Goal: Transaction & Acquisition: Purchase product/service

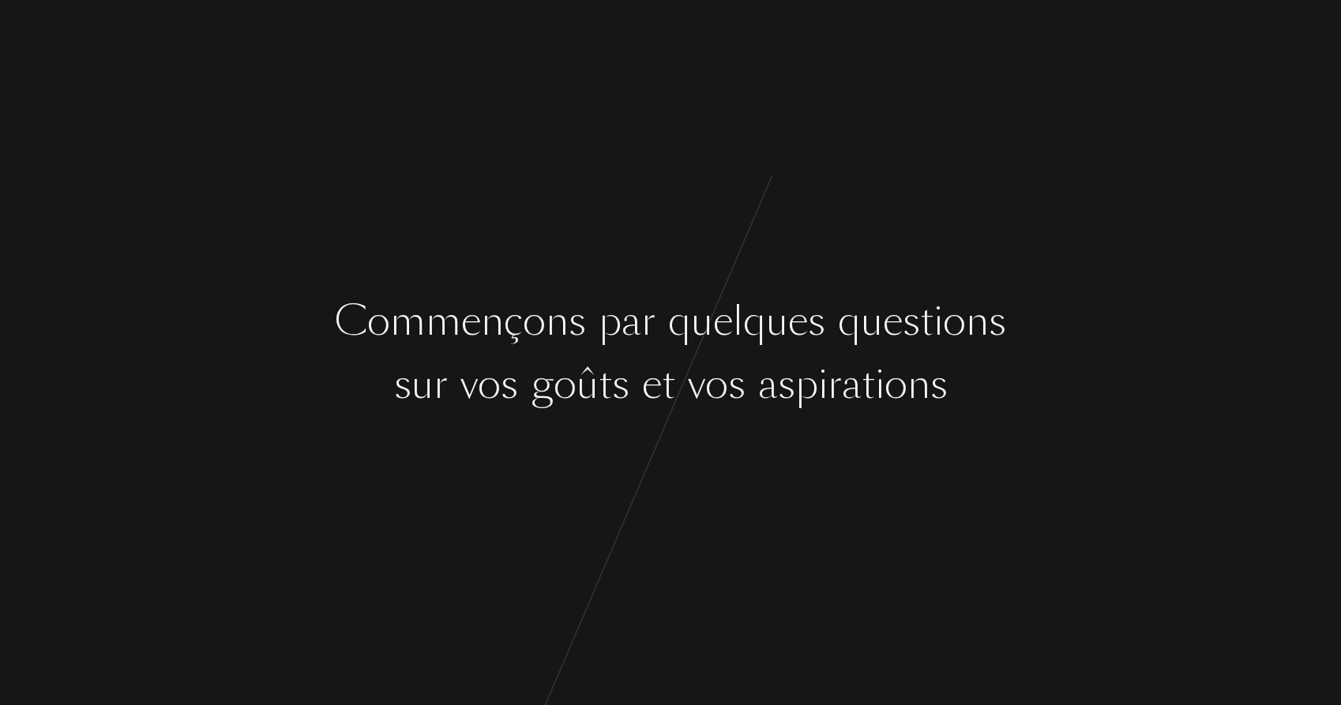
click at [634, 405] on div at bounding box center [636, 384] width 13 height 59
click at [637, 367] on div at bounding box center [636, 384] width 13 height 59
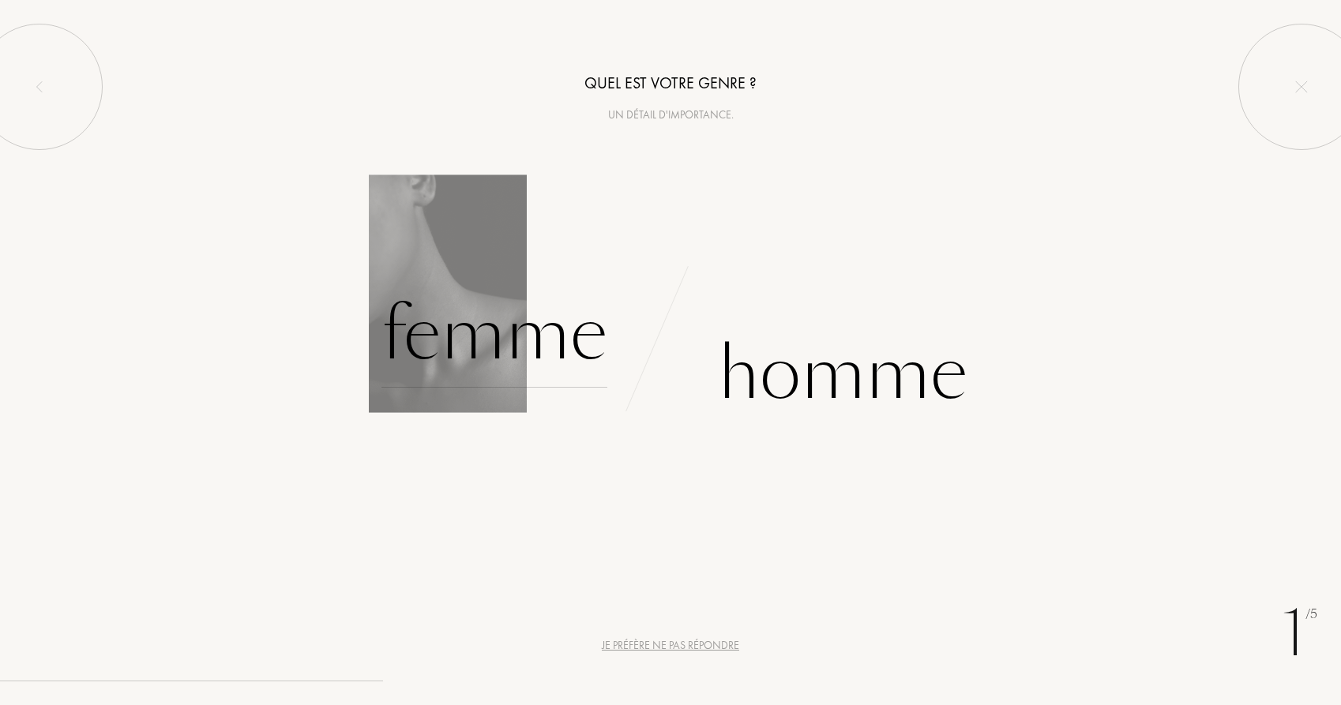
click at [520, 343] on div "Femme" at bounding box center [495, 334] width 226 height 107
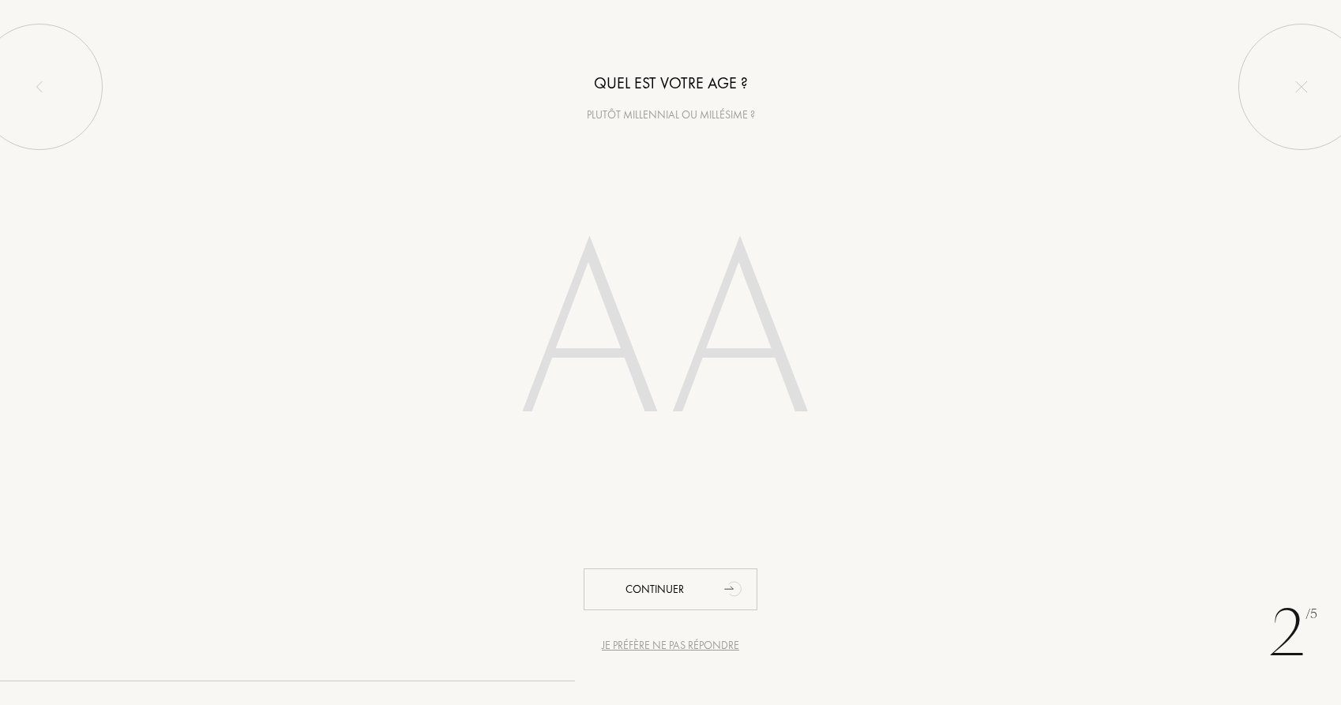
click at [607, 338] on input "number" at bounding box center [671, 339] width 450 height 320
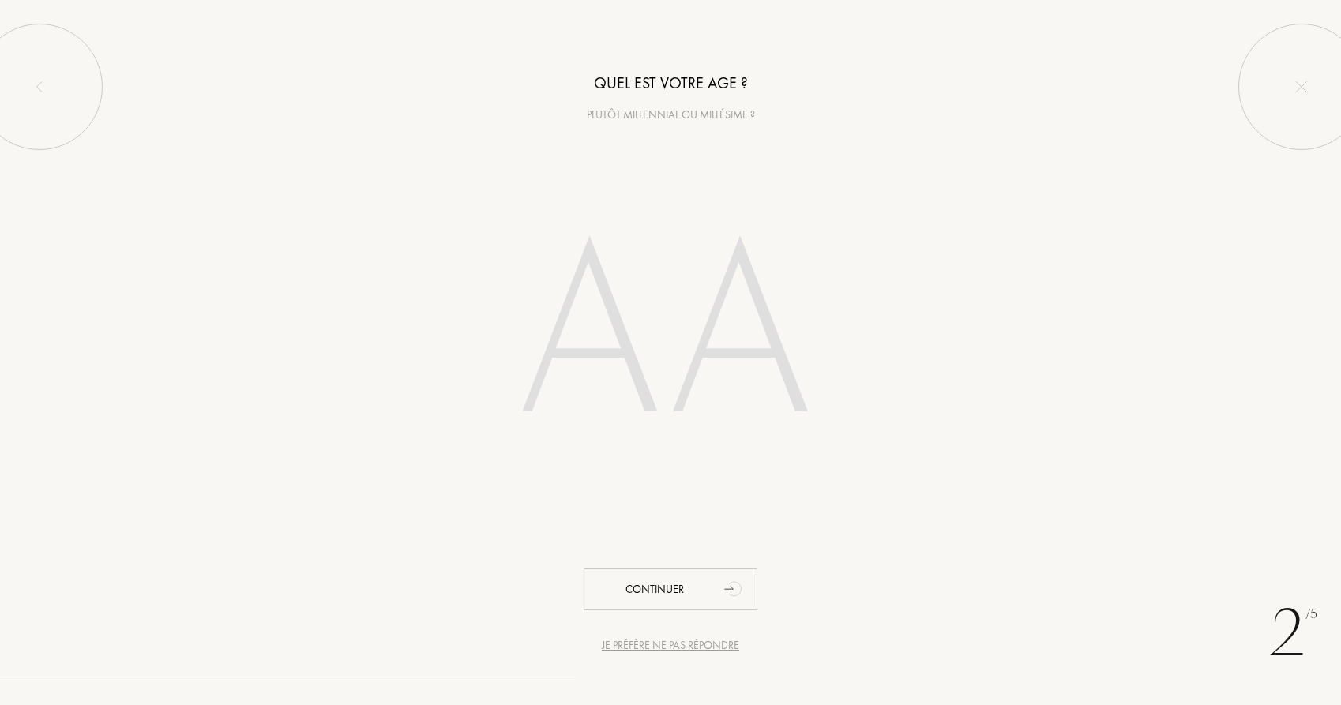
click at [607, 338] on input "number" at bounding box center [671, 339] width 450 height 320
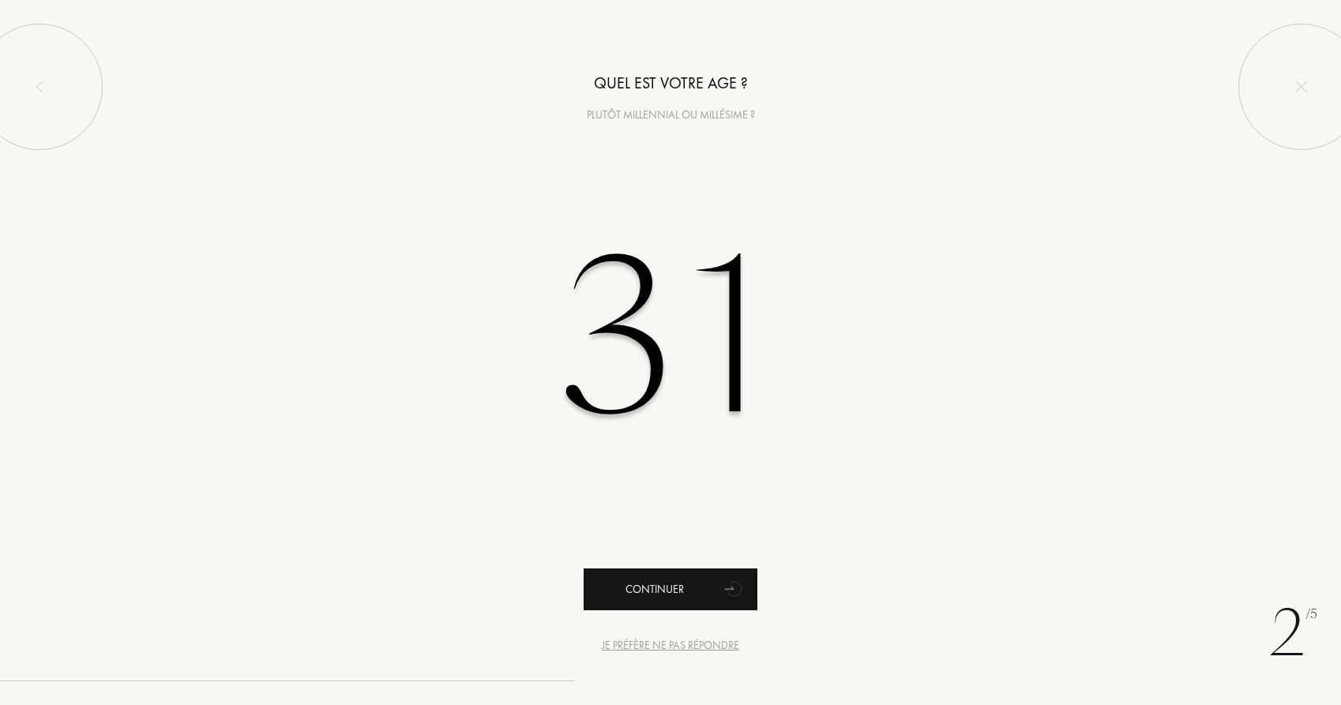
type input "31"
click at [639, 588] on div "Continuer" at bounding box center [671, 590] width 174 height 42
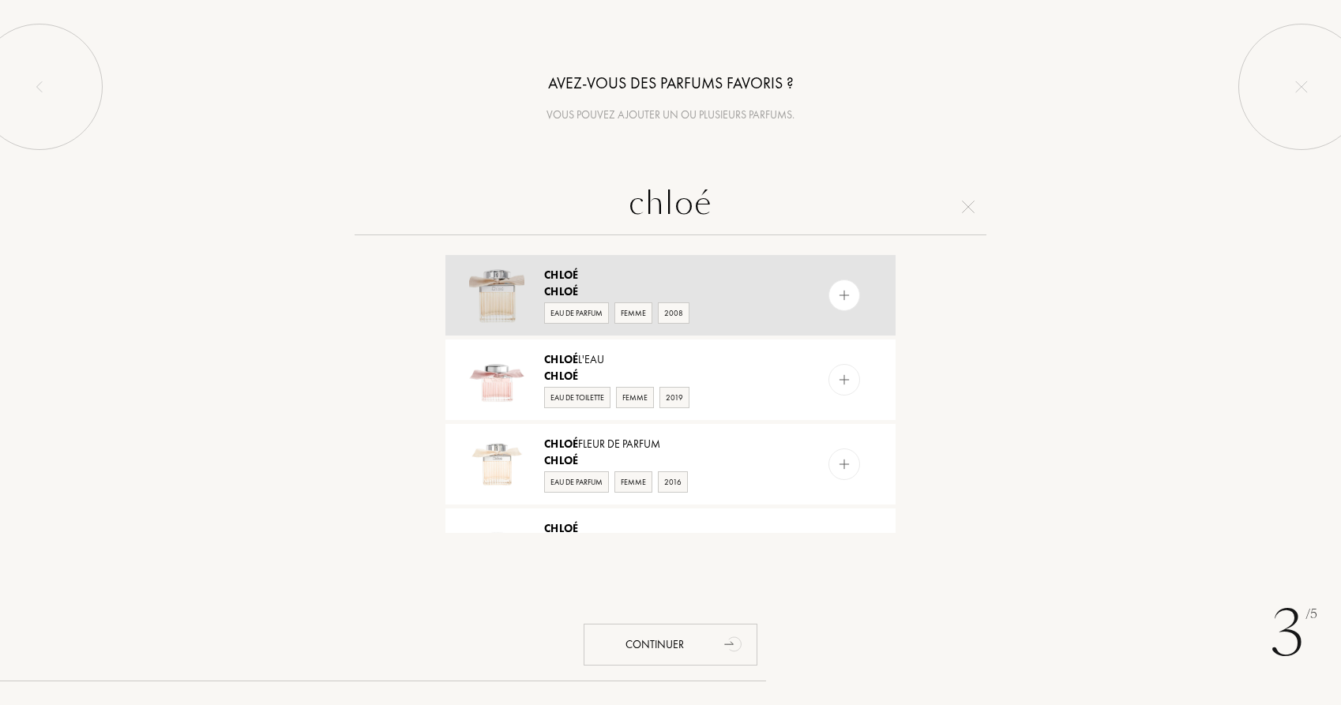
type input "chloé"
click at [840, 295] on img at bounding box center [844, 295] width 15 height 15
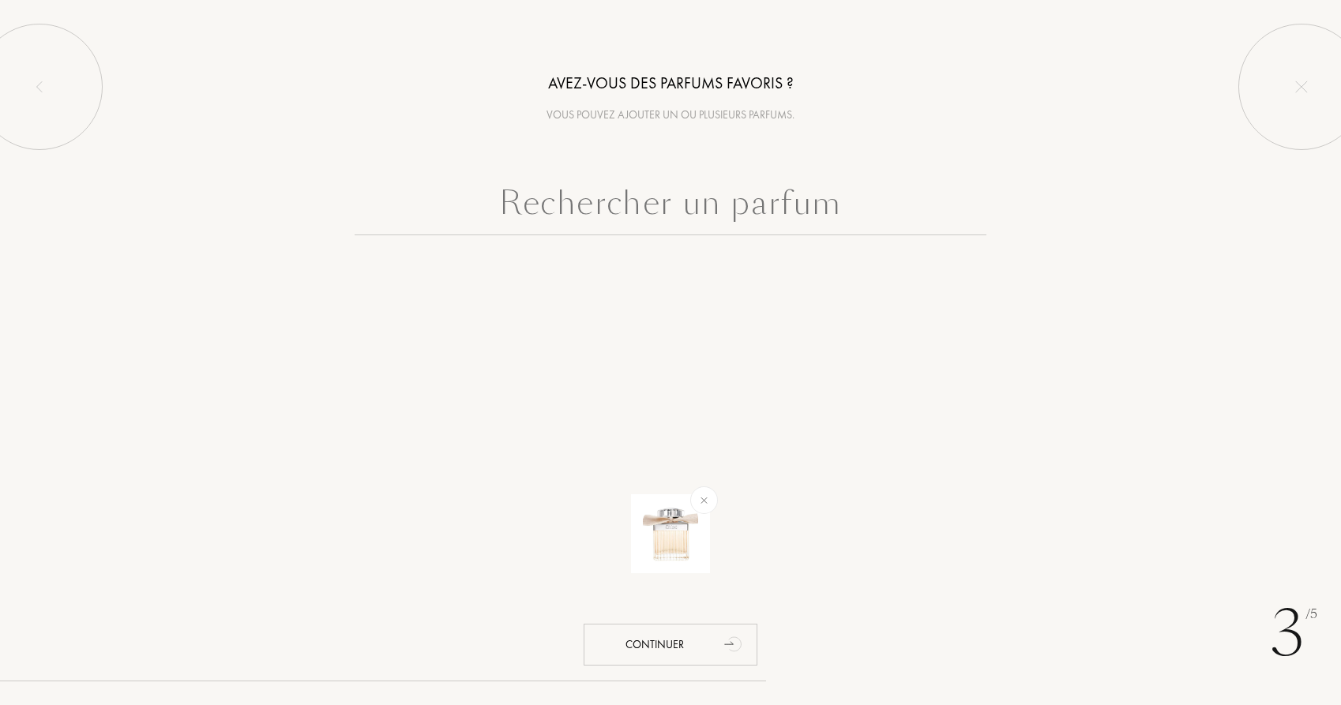
click at [642, 209] on input "text" at bounding box center [671, 207] width 632 height 57
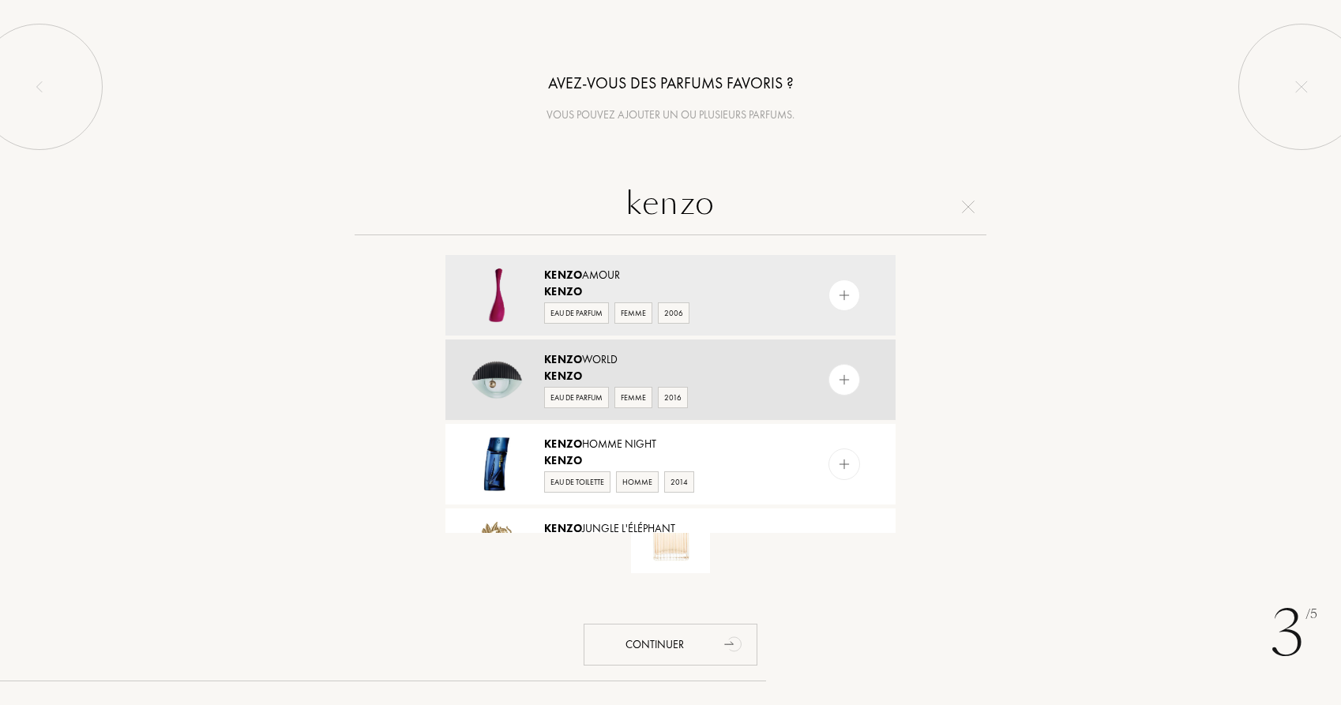
type input "kenzo"
click at [841, 382] on img at bounding box center [844, 380] width 15 height 15
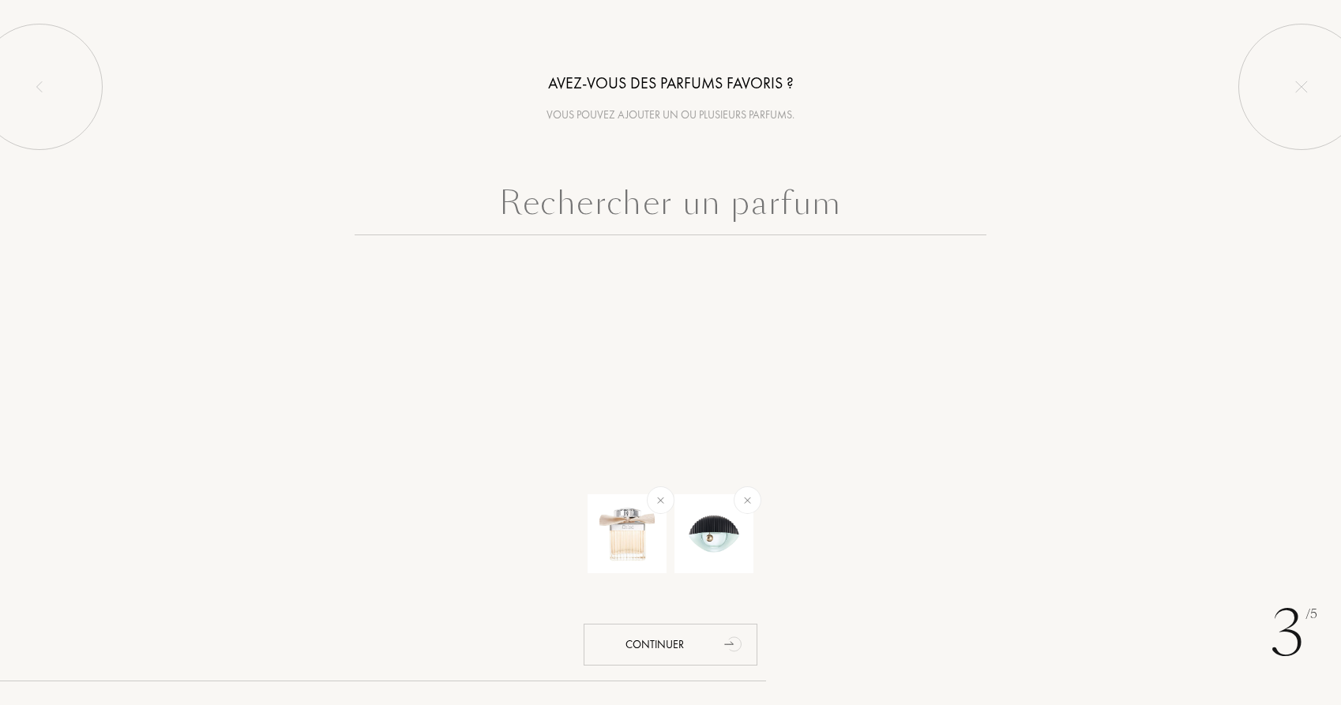
click at [661, 211] on input "text" at bounding box center [671, 207] width 632 height 57
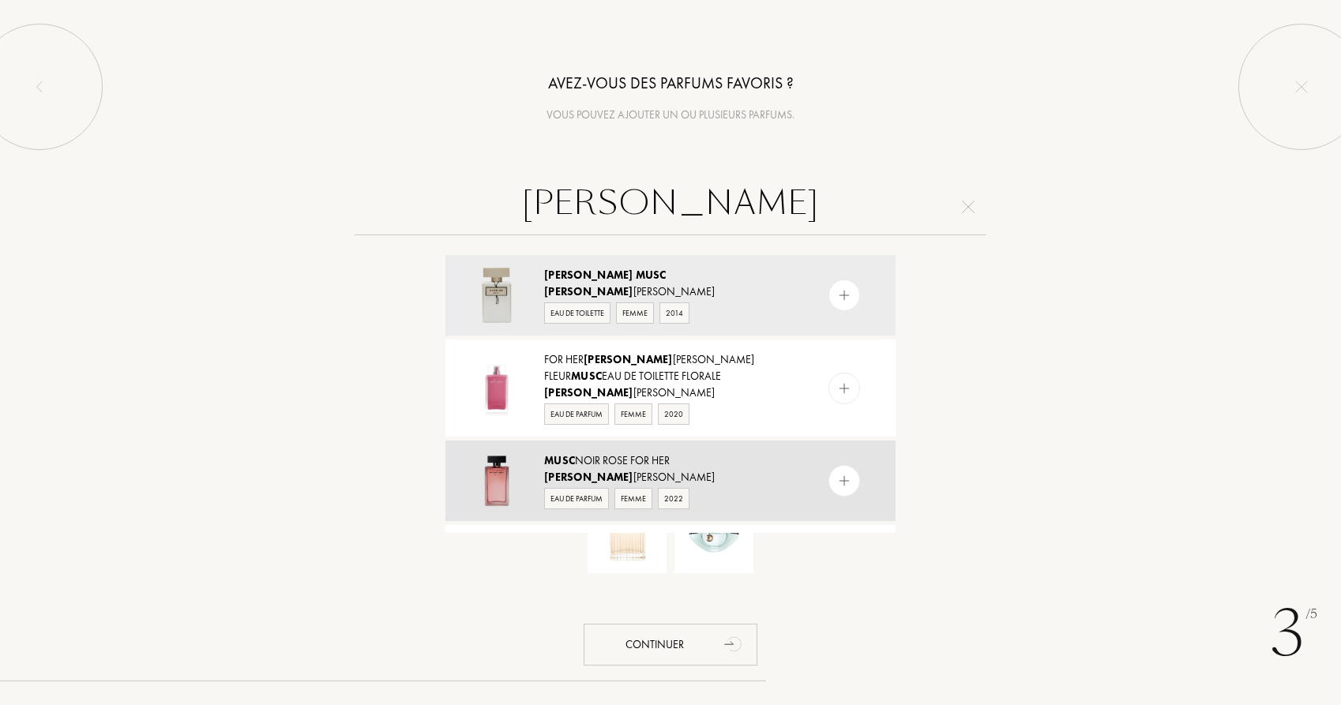
type input "narciso musc"
click at [841, 483] on img at bounding box center [844, 481] width 15 height 15
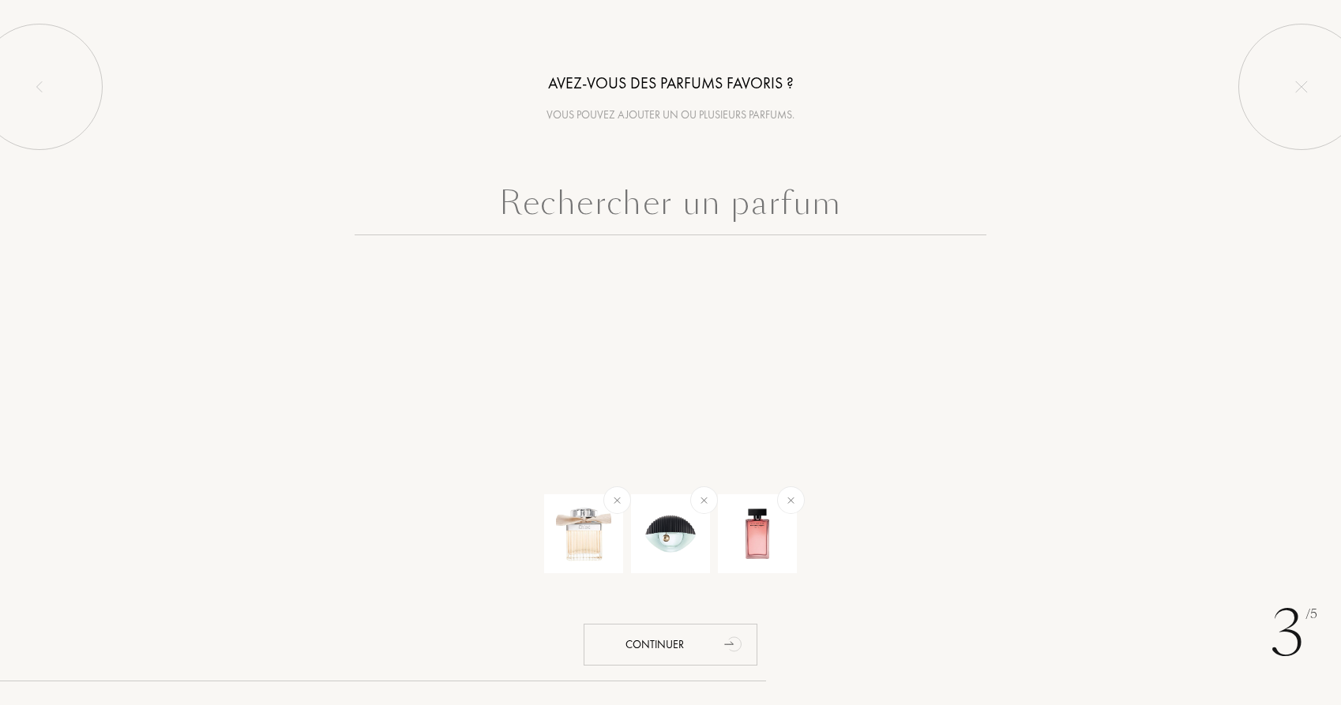
click at [656, 213] on input "text" at bounding box center [671, 207] width 632 height 57
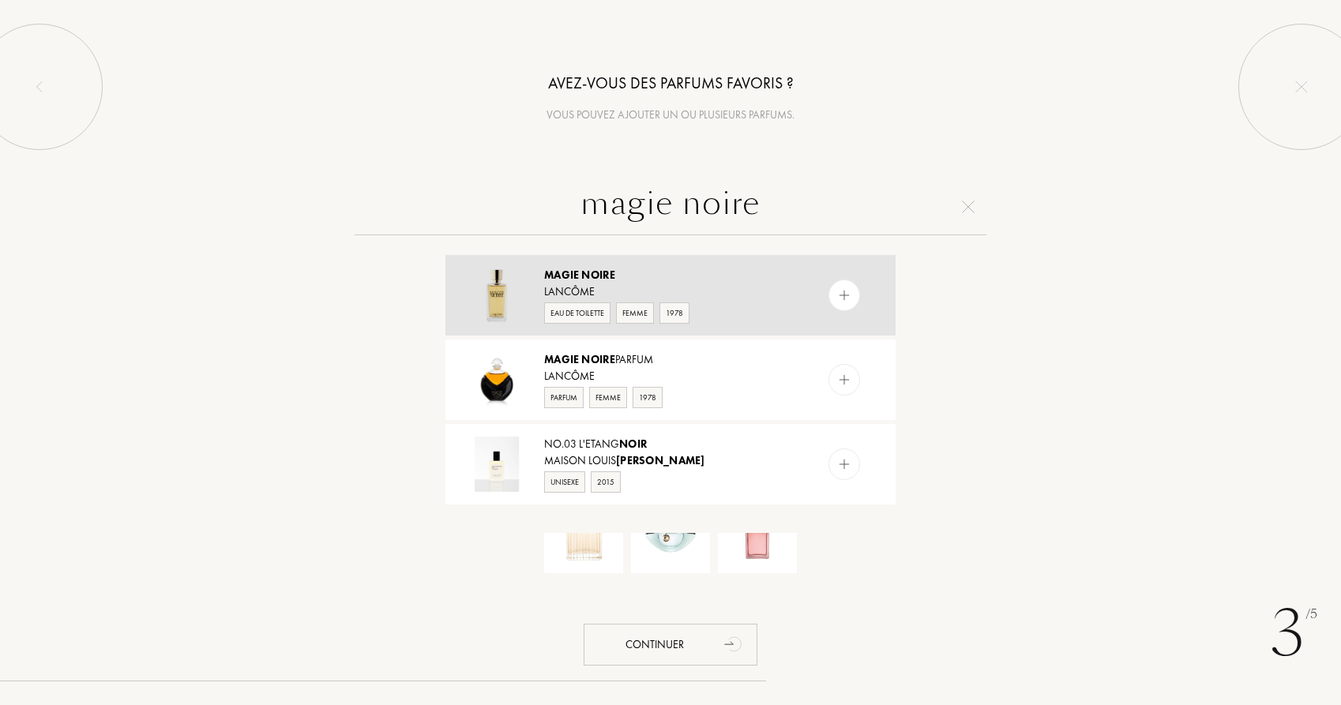
type input "magie noire"
click at [846, 292] on img at bounding box center [844, 295] width 15 height 15
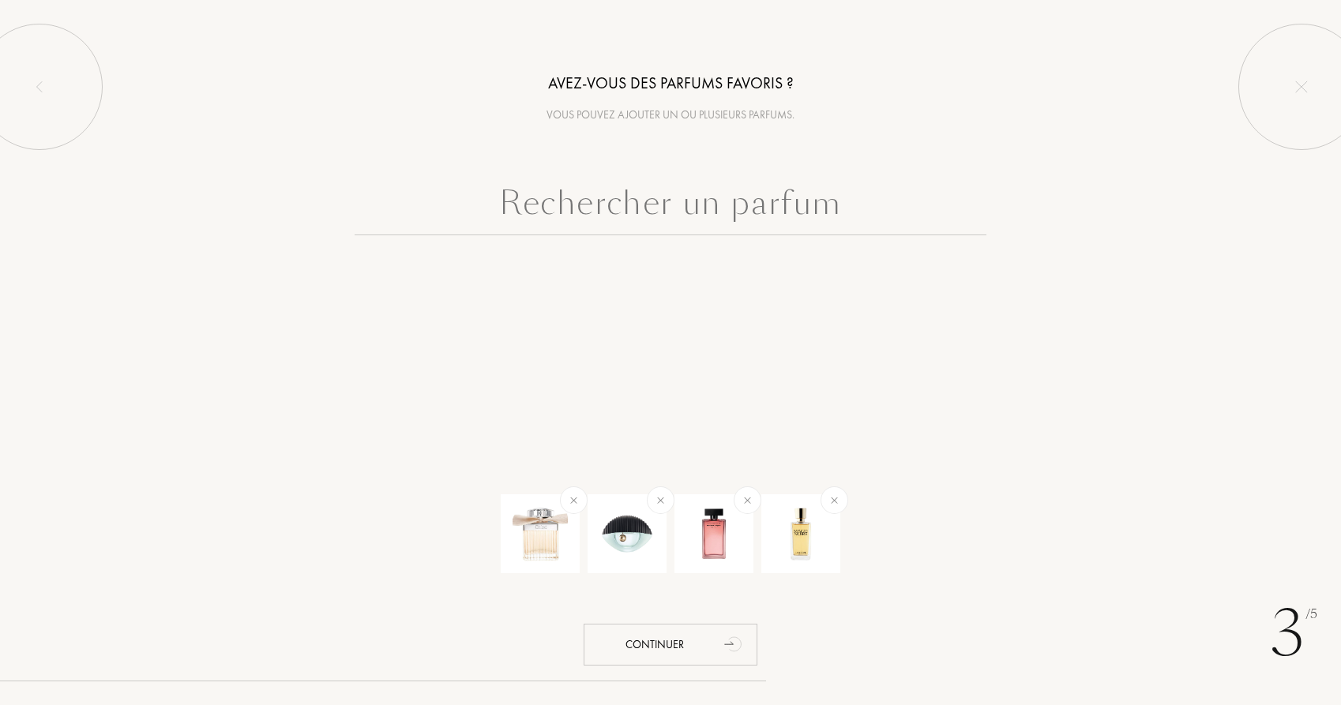
click at [652, 198] on input "text" at bounding box center [671, 207] width 632 height 57
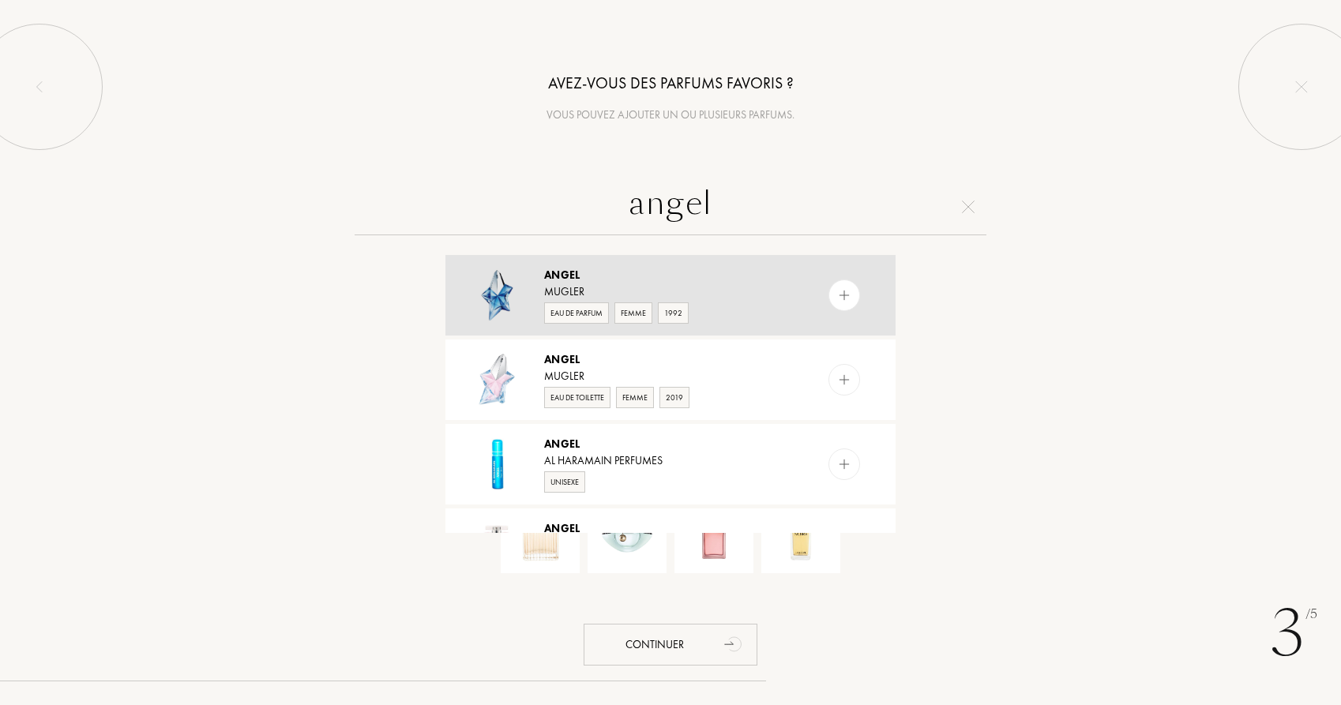
type input "angel"
click at [839, 296] on img at bounding box center [844, 295] width 15 height 15
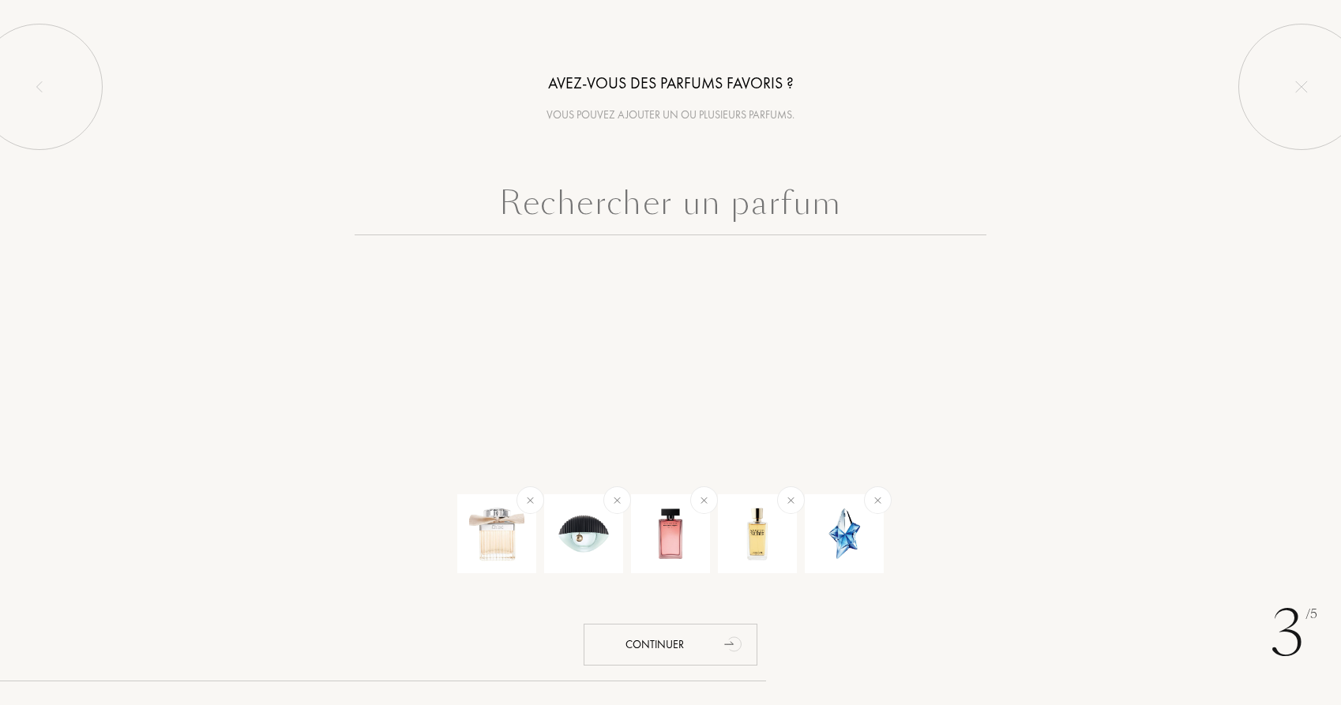
click at [731, 207] on input "text" at bounding box center [671, 207] width 632 height 57
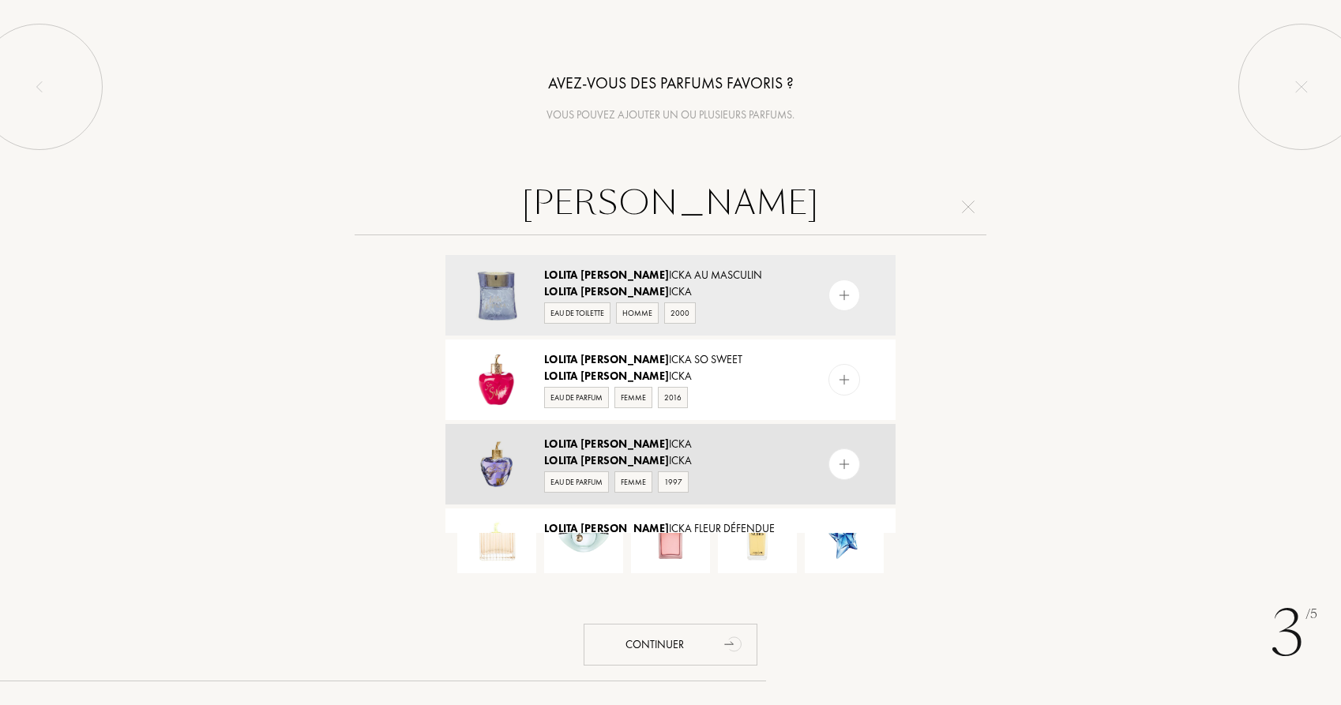
type input "lolita lemp"
click at [841, 459] on img at bounding box center [844, 464] width 15 height 15
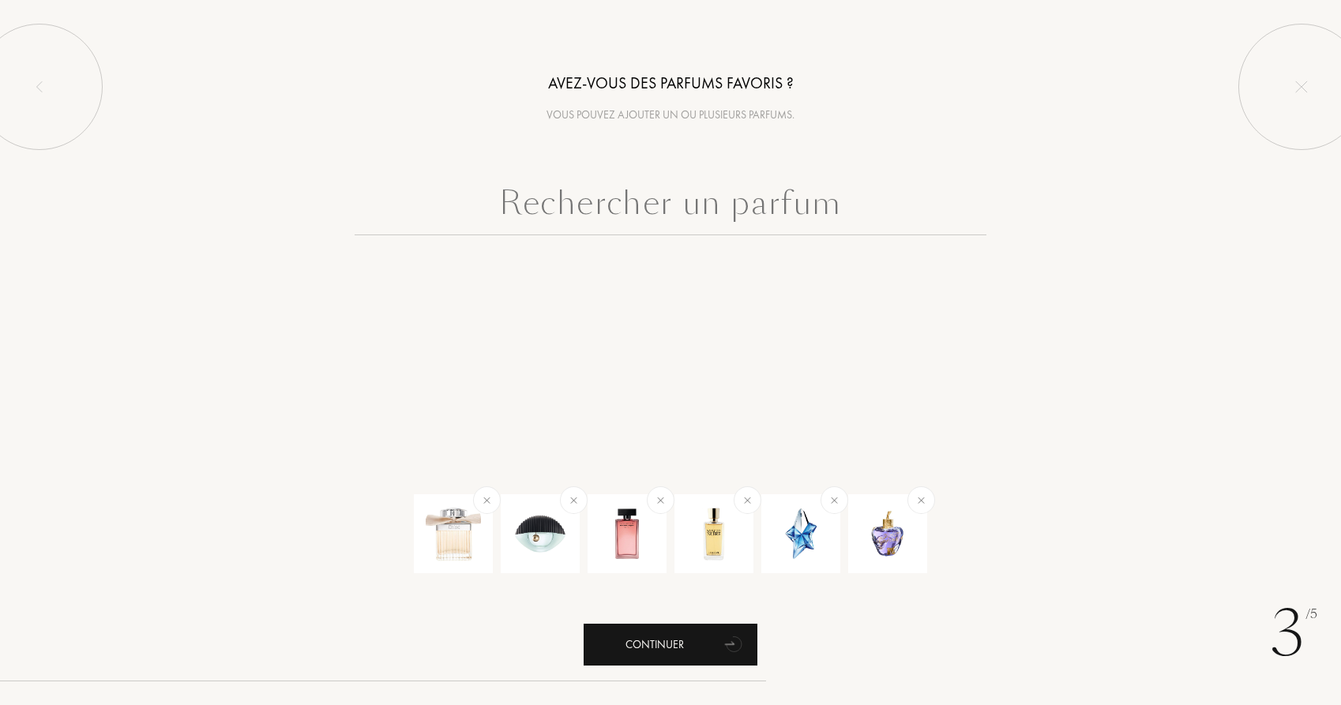
click at [672, 634] on div "Continuer" at bounding box center [671, 645] width 174 height 42
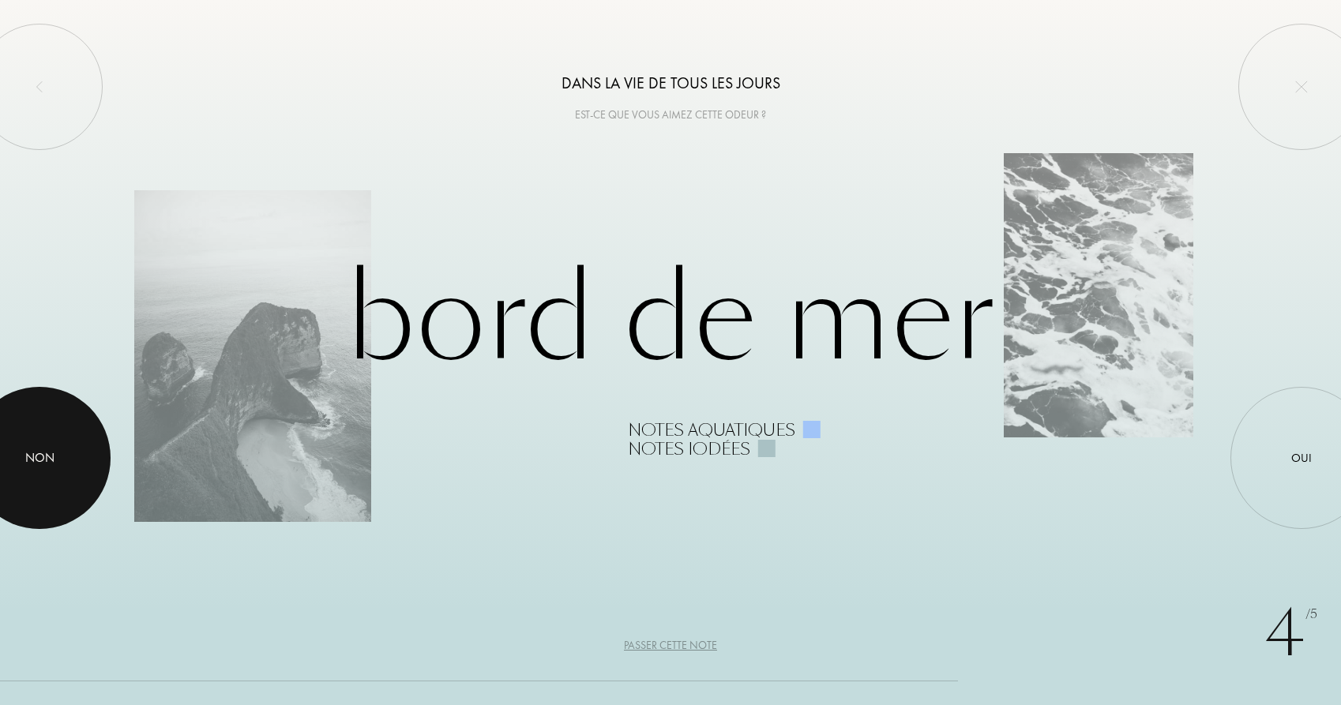
click at [8, 476] on div at bounding box center [39, 458] width 142 height 142
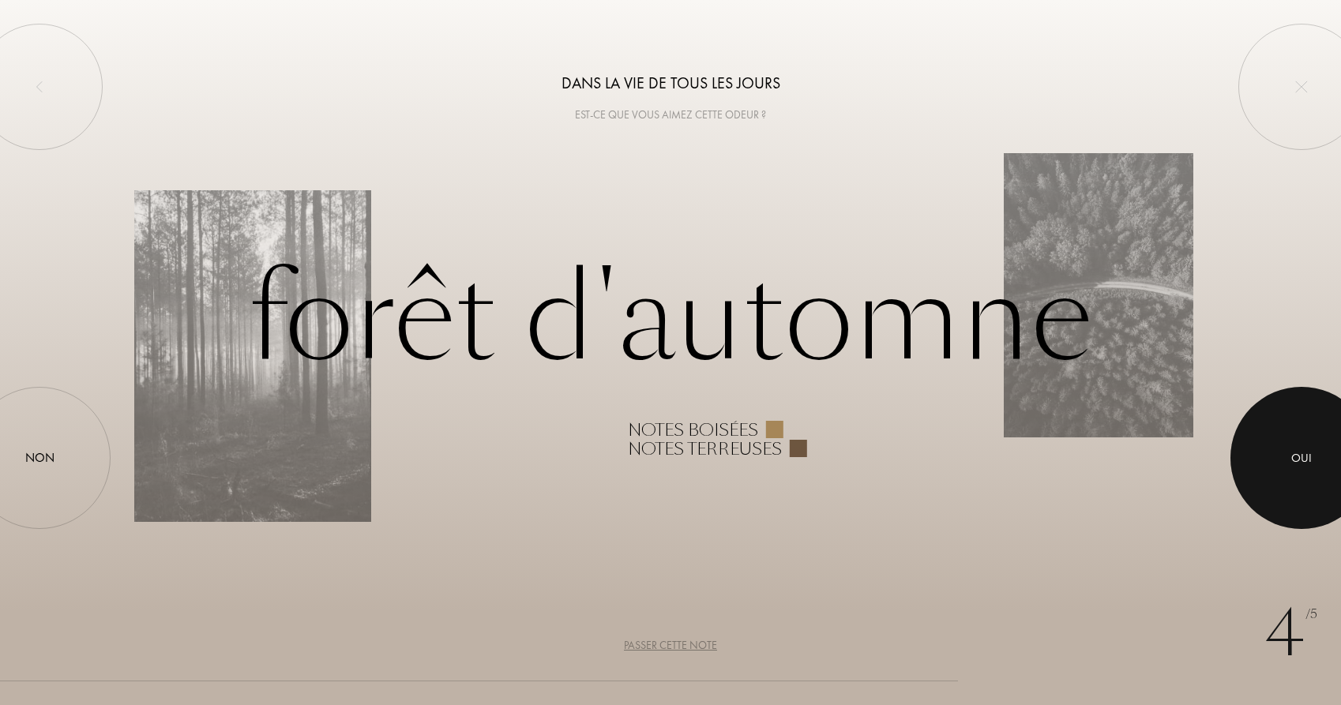
click at [1296, 459] on div "Oui" at bounding box center [1302, 458] width 21 height 18
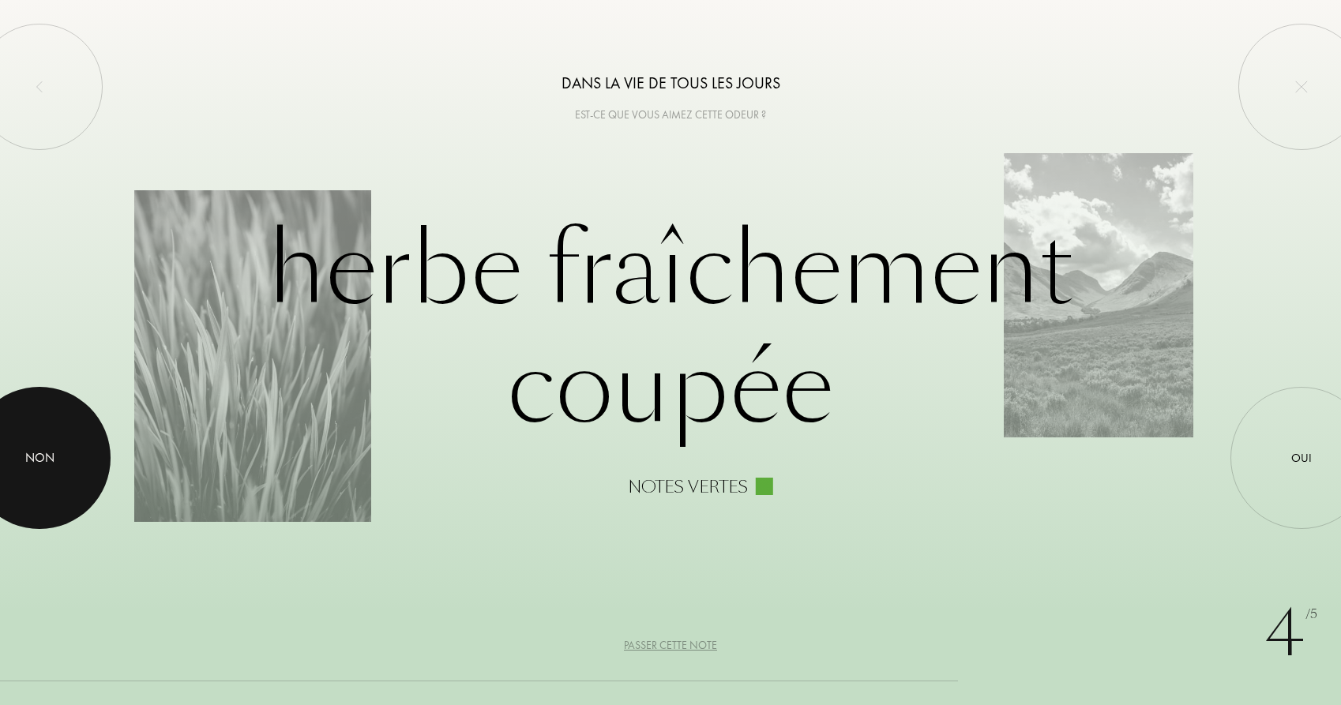
click at [64, 446] on div at bounding box center [39, 458] width 142 height 142
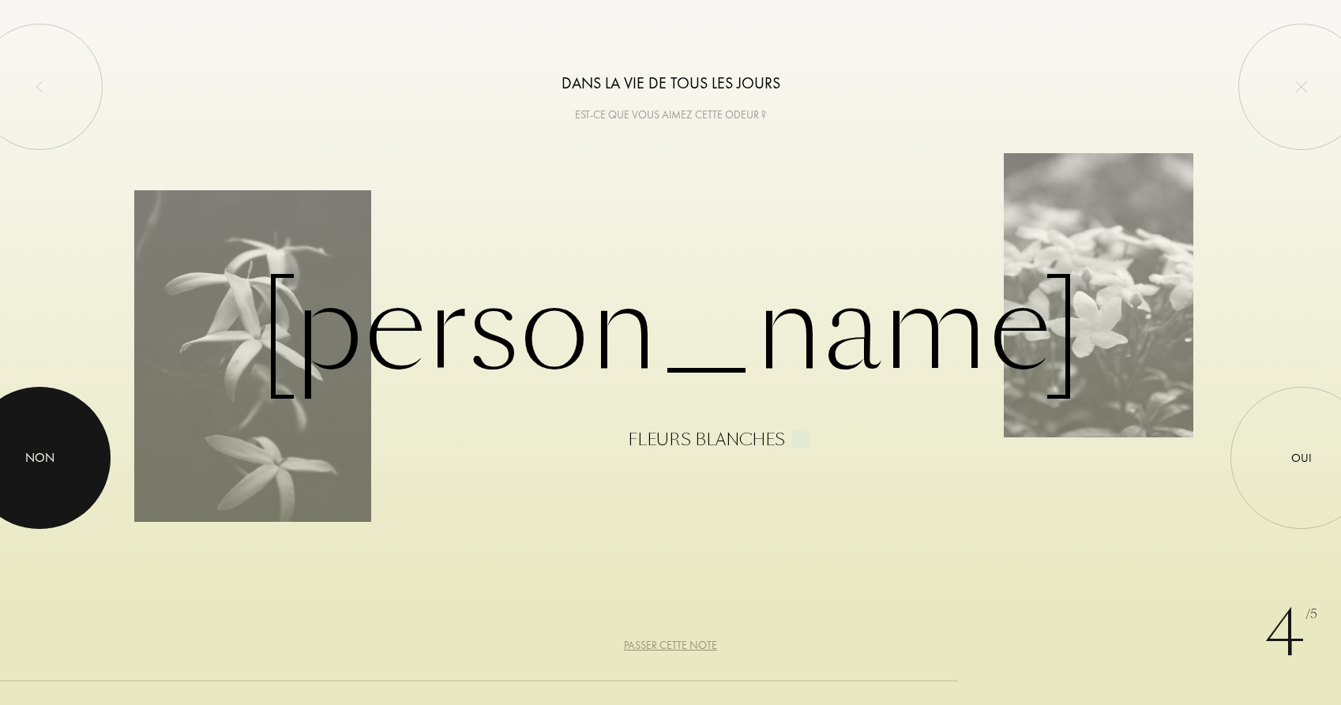
click at [45, 444] on div at bounding box center [39, 458] width 142 height 142
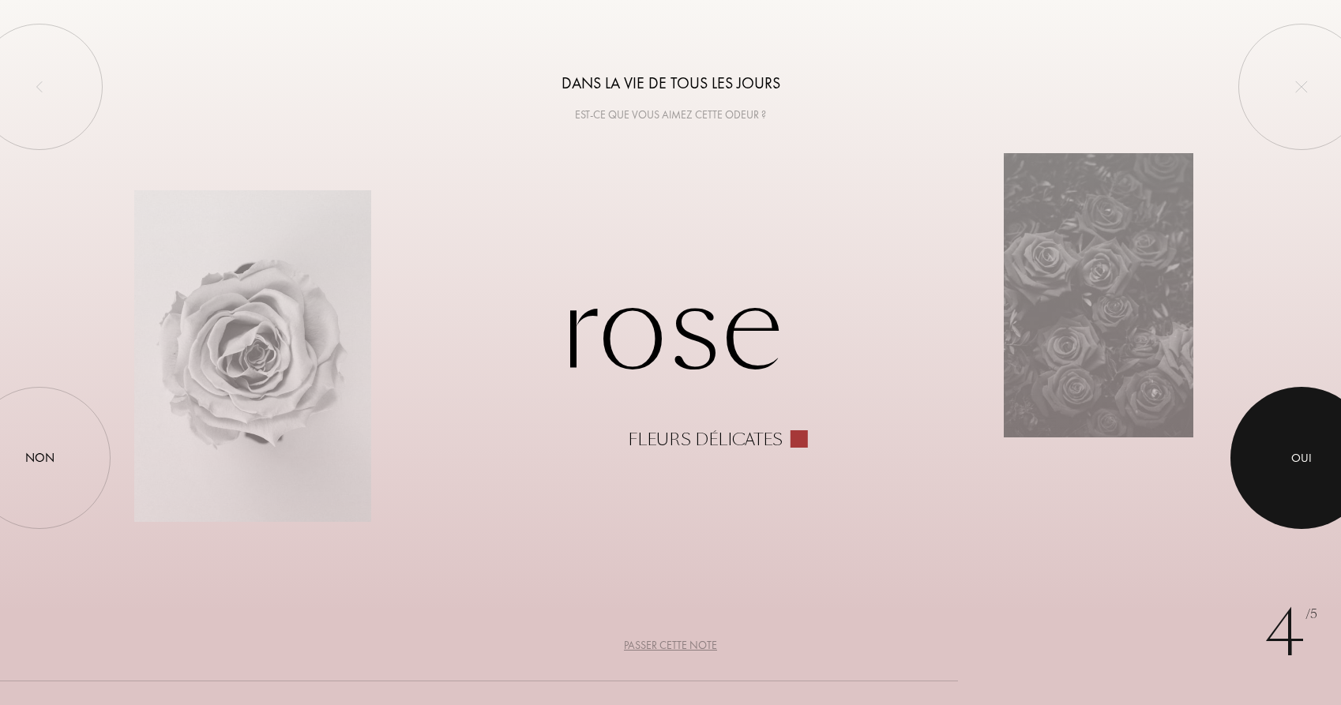
click at [1308, 489] on div at bounding box center [1302, 458] width 142 height 142
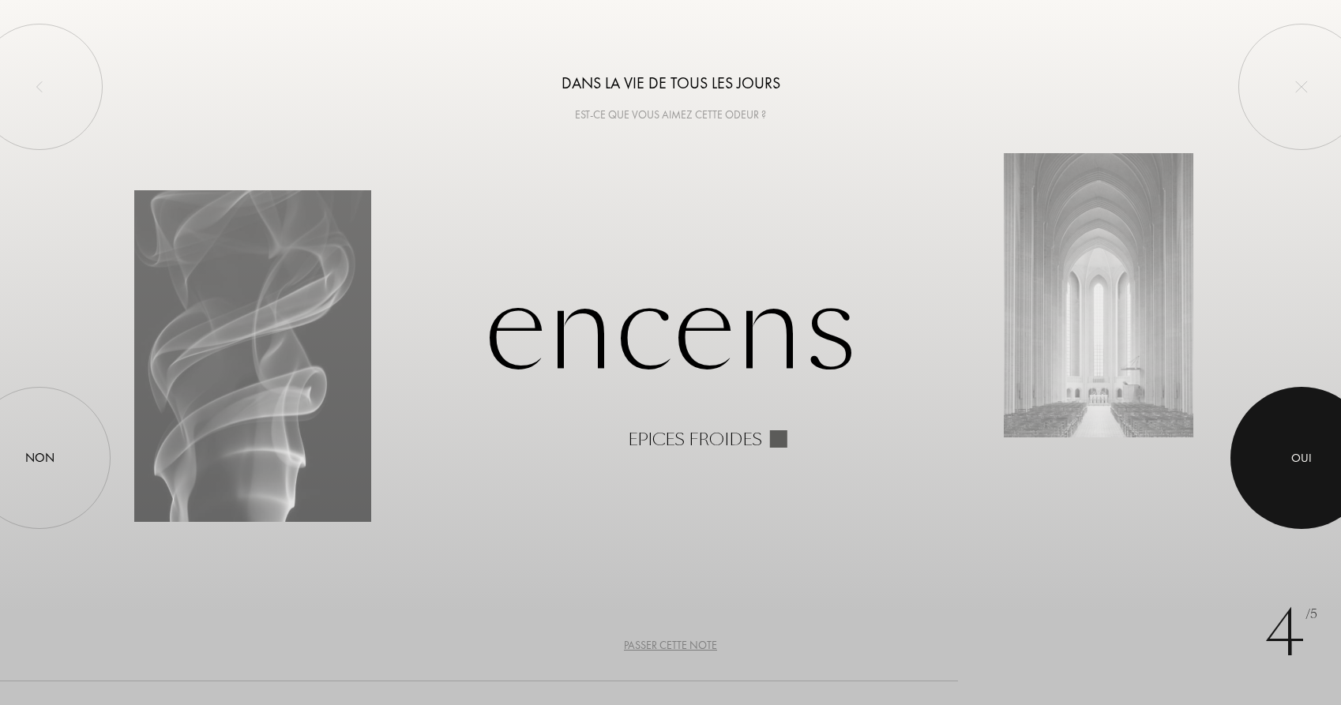
click at [1321, 476] on div at bounding box center [1302, 458] width 142 height 142
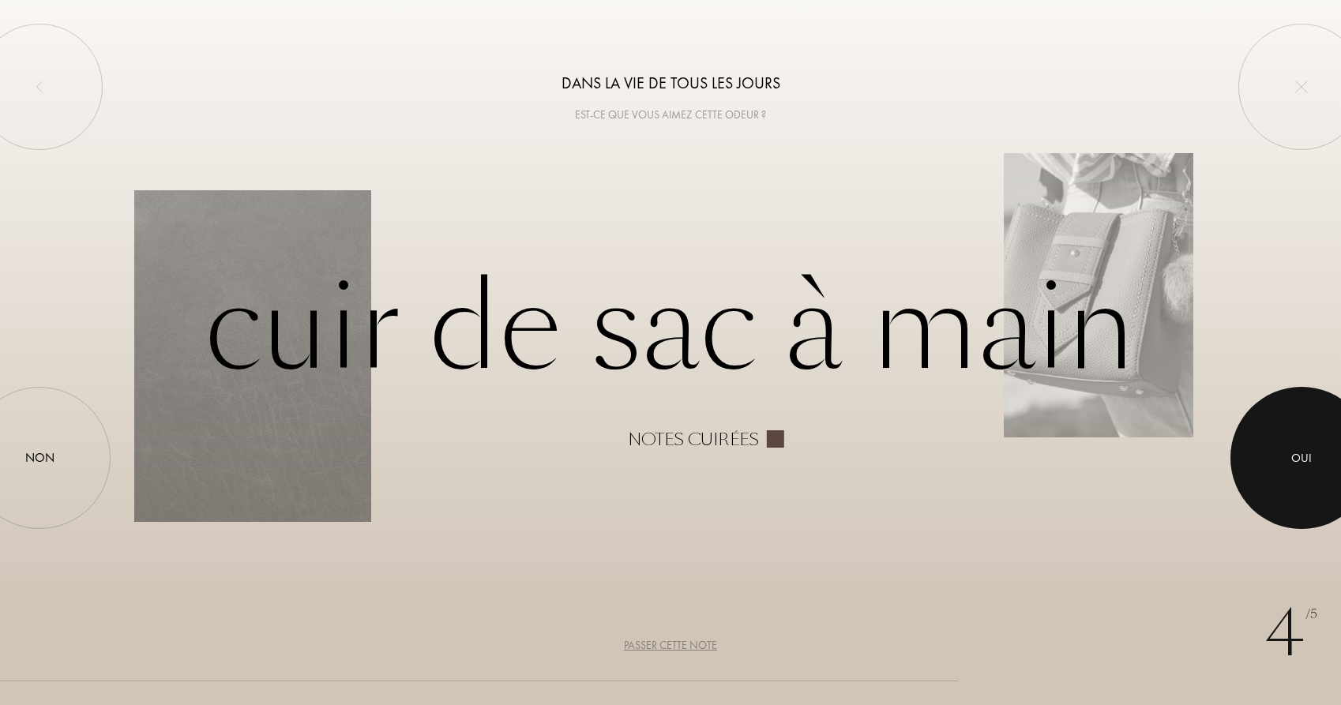
click at [1321, 476] on div at bounding box center [1302, 458] width 142 height 142
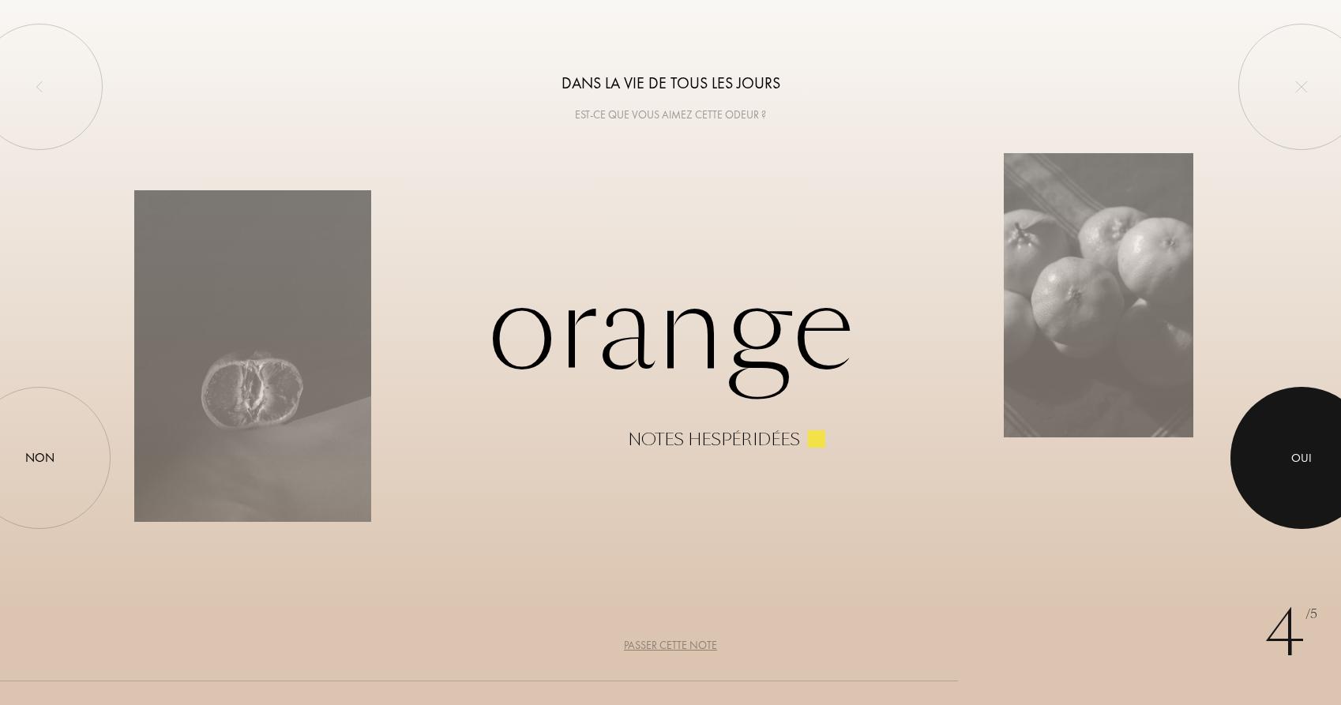
click at [1321, 476] on div at bounding box center [1302, 458] width 142 height 142
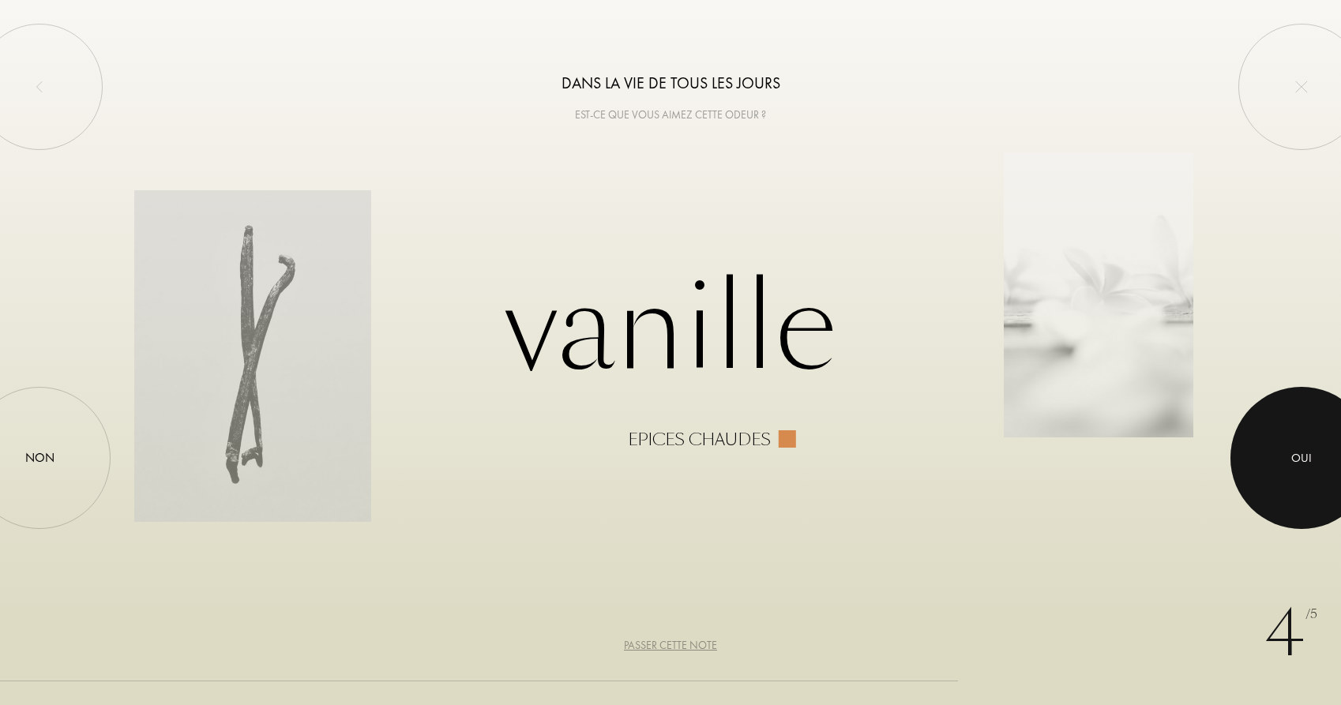
click at [1321, 476] on div at bounding box center [1302, 458] width 142 height 142
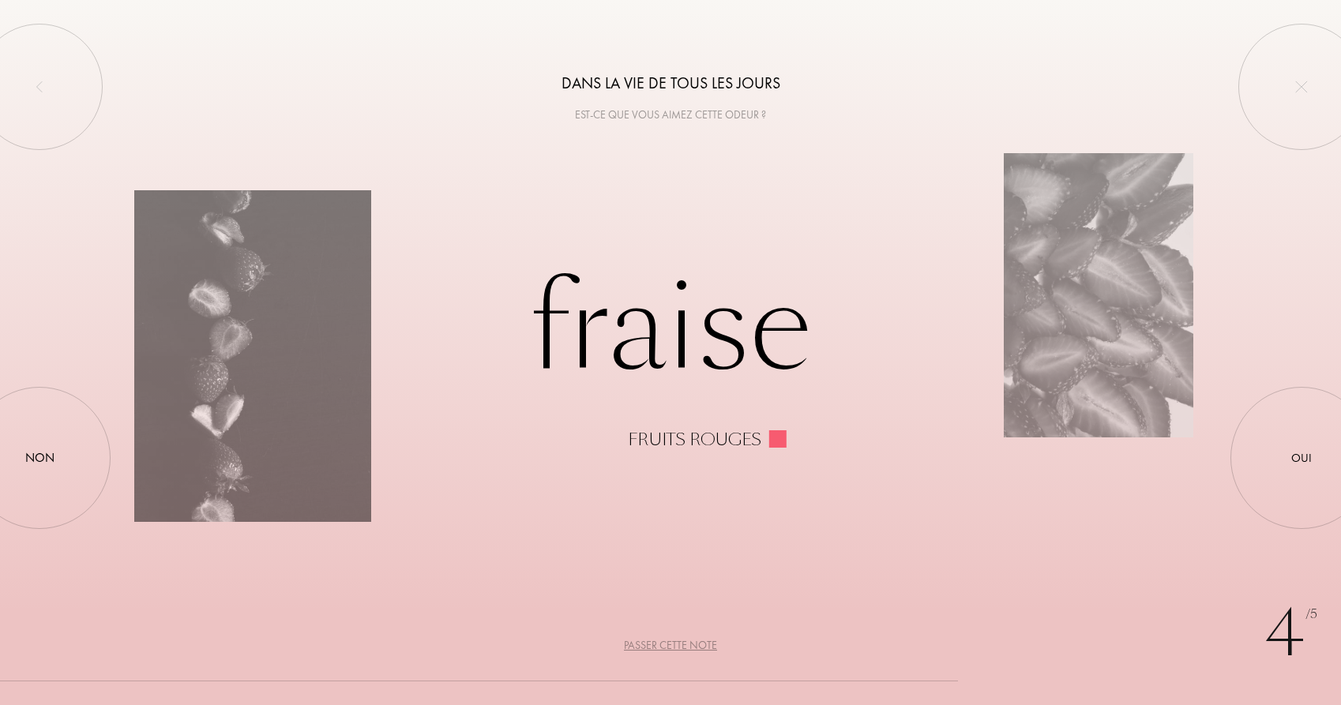
click at [660, 643] on div "Passer cette note" at bounding box center [670, 645] width 93 height 17
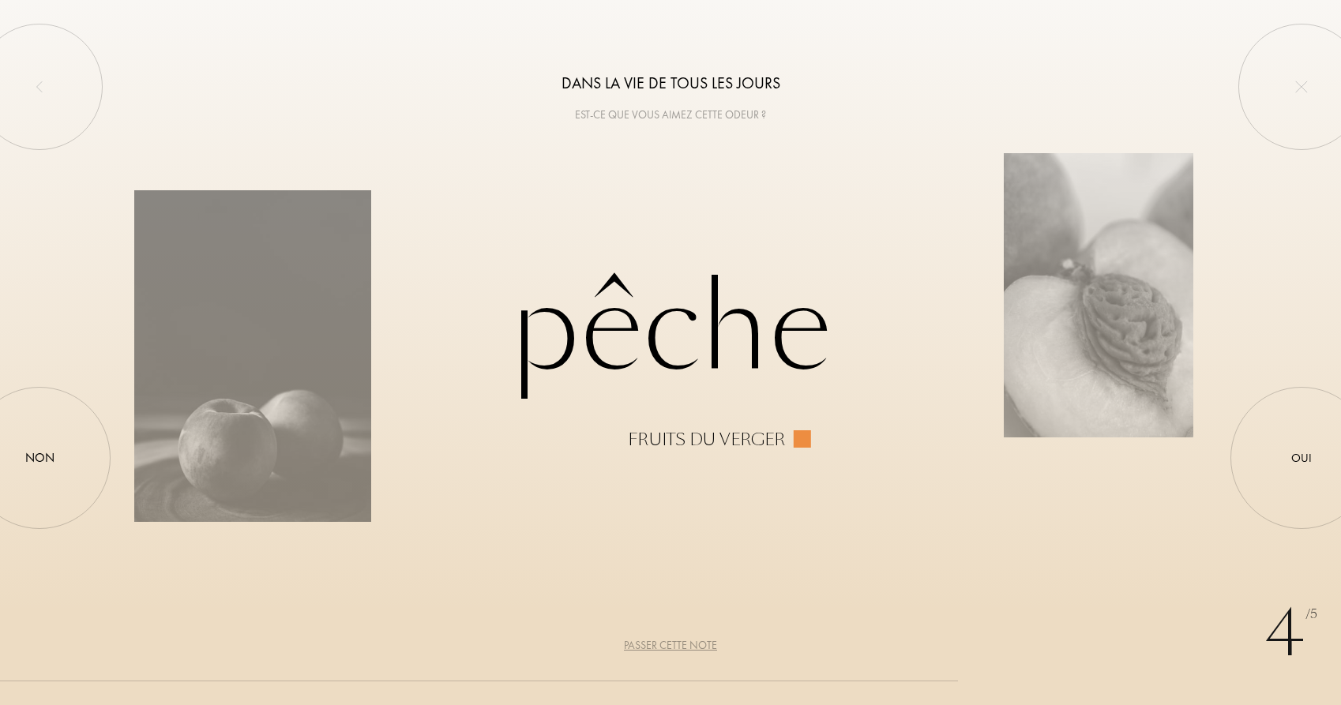
click at [667, 650] on div "Passer cette note" at bounding box center [670, 645] width 93 height 17
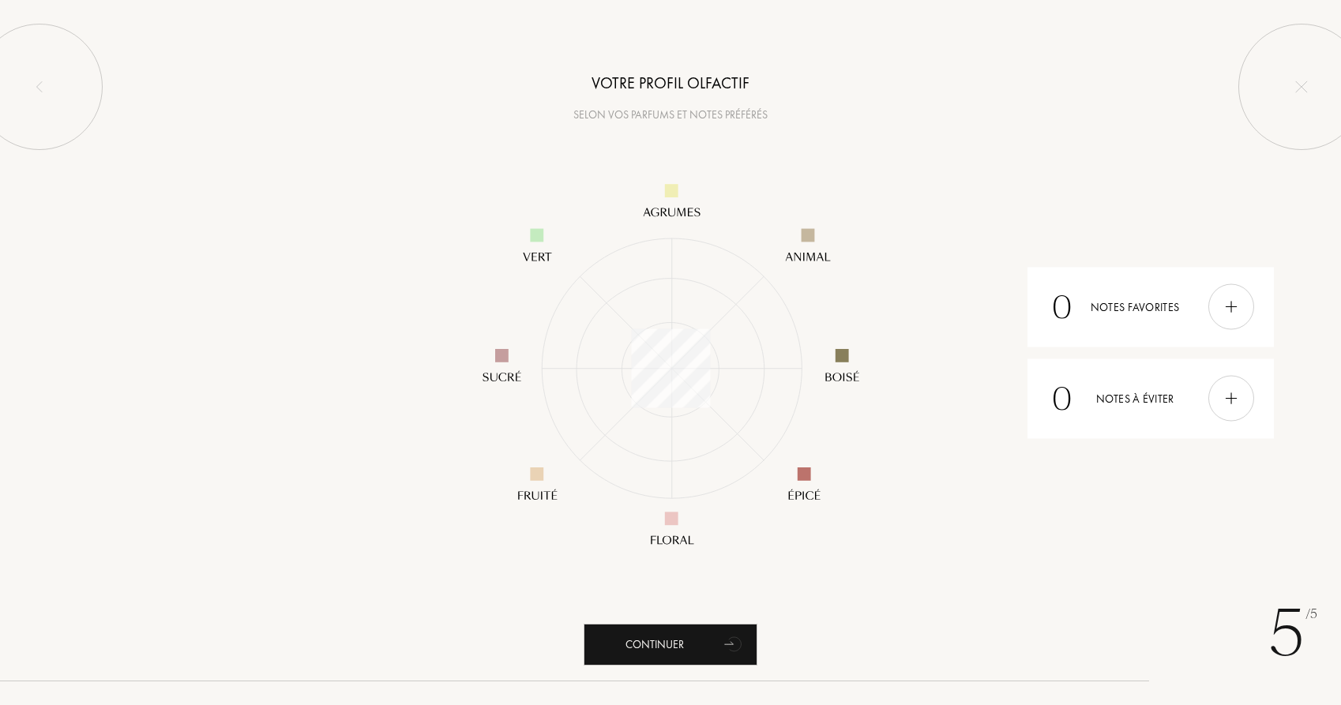
scroll to position [288, 288]
click at [1232, 311] on img at bounding box center [1231, 307] width 17 height 17
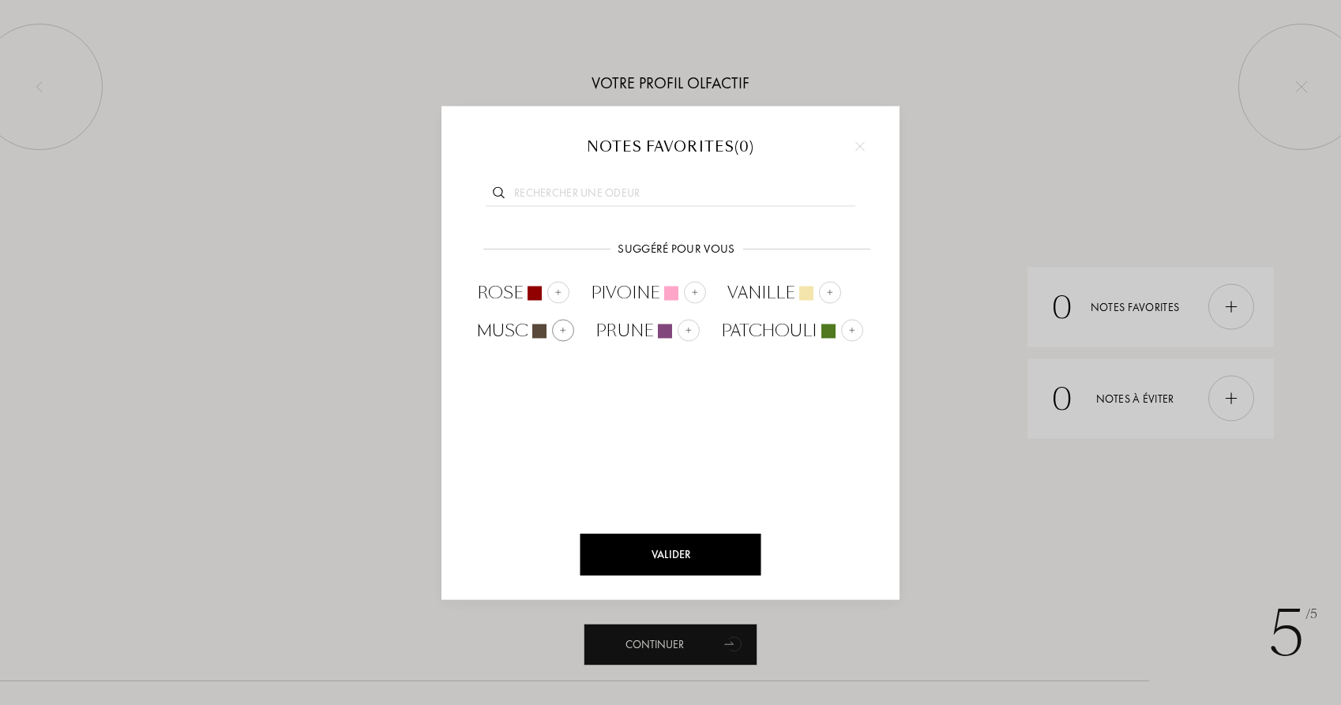
click at [560, 329] on img at bounding box center [563, 330] width 8 height 8
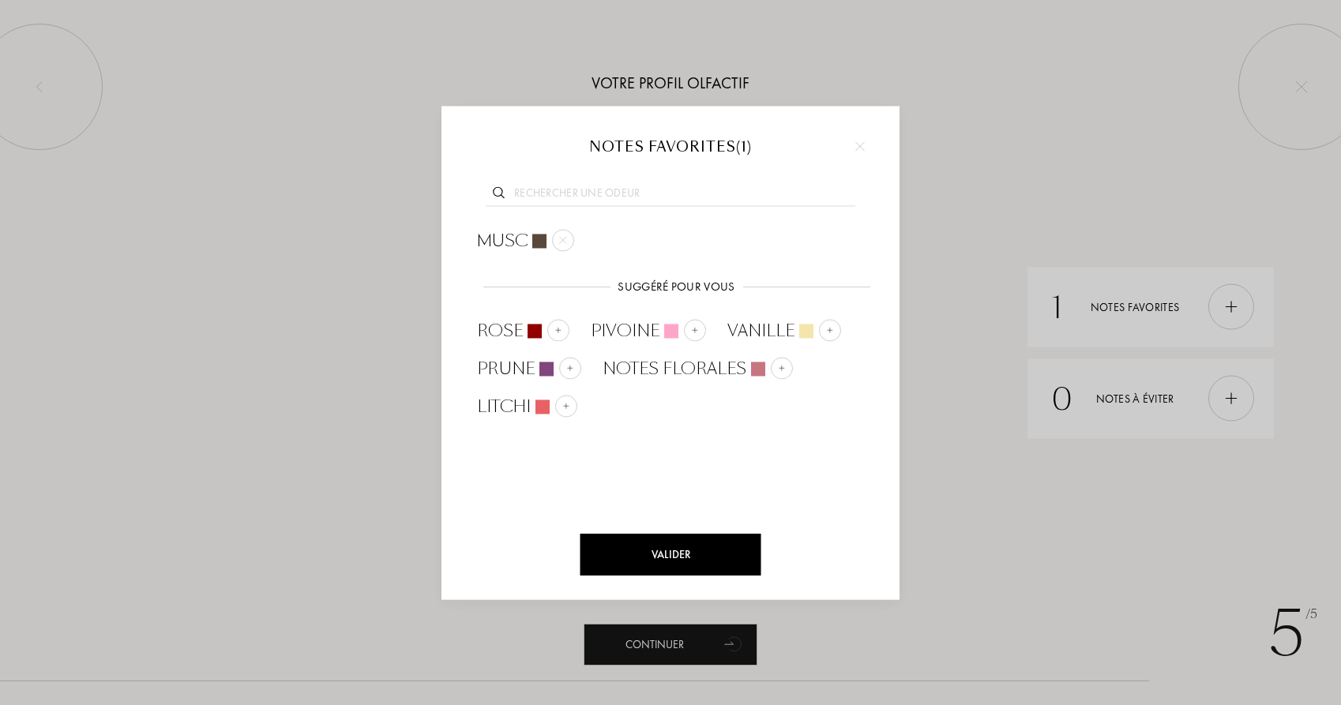
click at [555, 198] on input "text" at bounding box center [671, 195] width 370 height 21
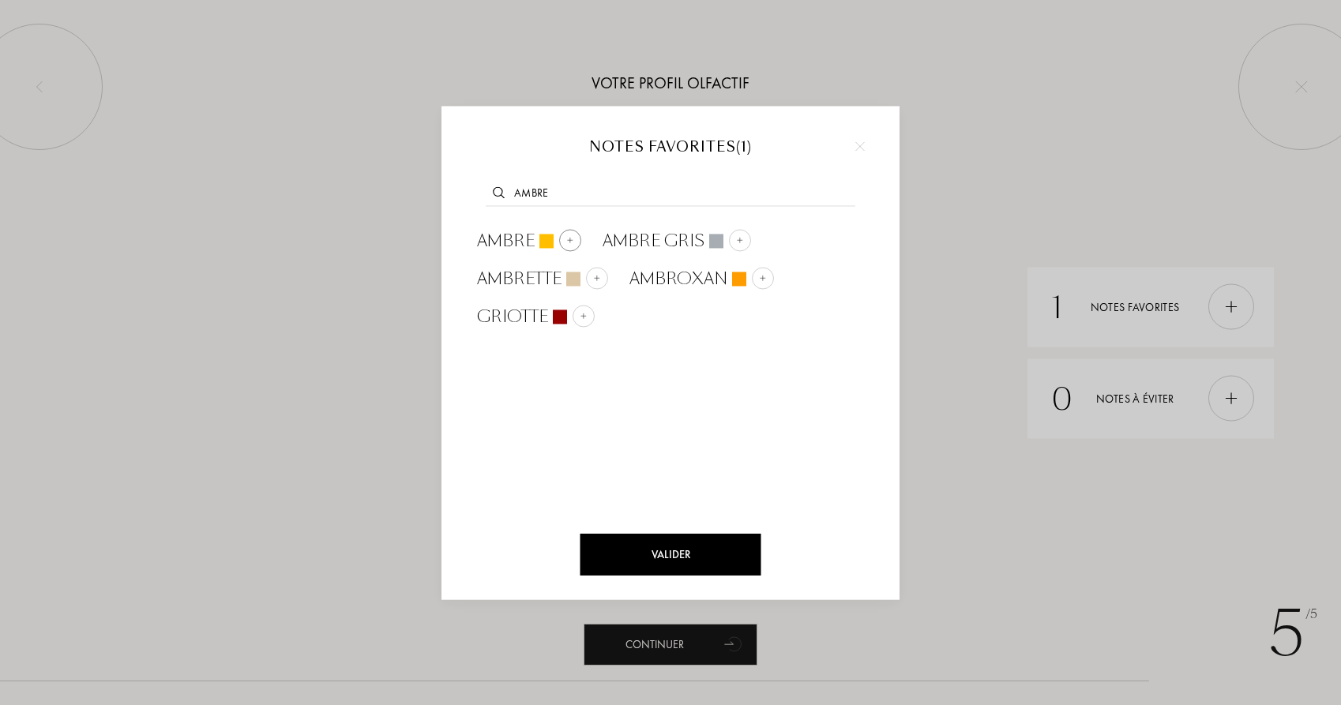
type input "ambre"
click at [517, 237] on span "Ambre" at bounding box center [506, 241] width 58 height 24
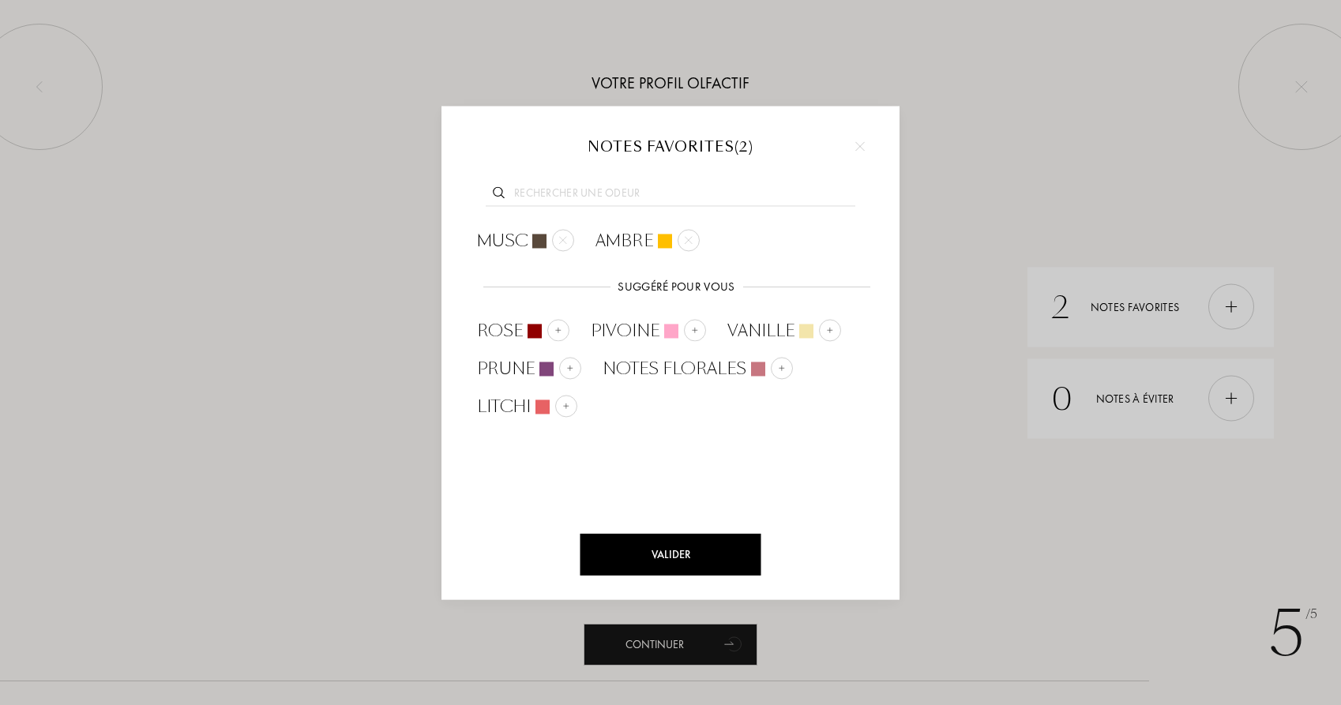
click at [543, 172] on div at bounding box center [670, 191] width 411 height 61
click at [543, 175] on div at bounding box center [670, 191] width 411 height 61
click at [530, 195] on input "text" at bounding box center [671, 195] width 370 height 21
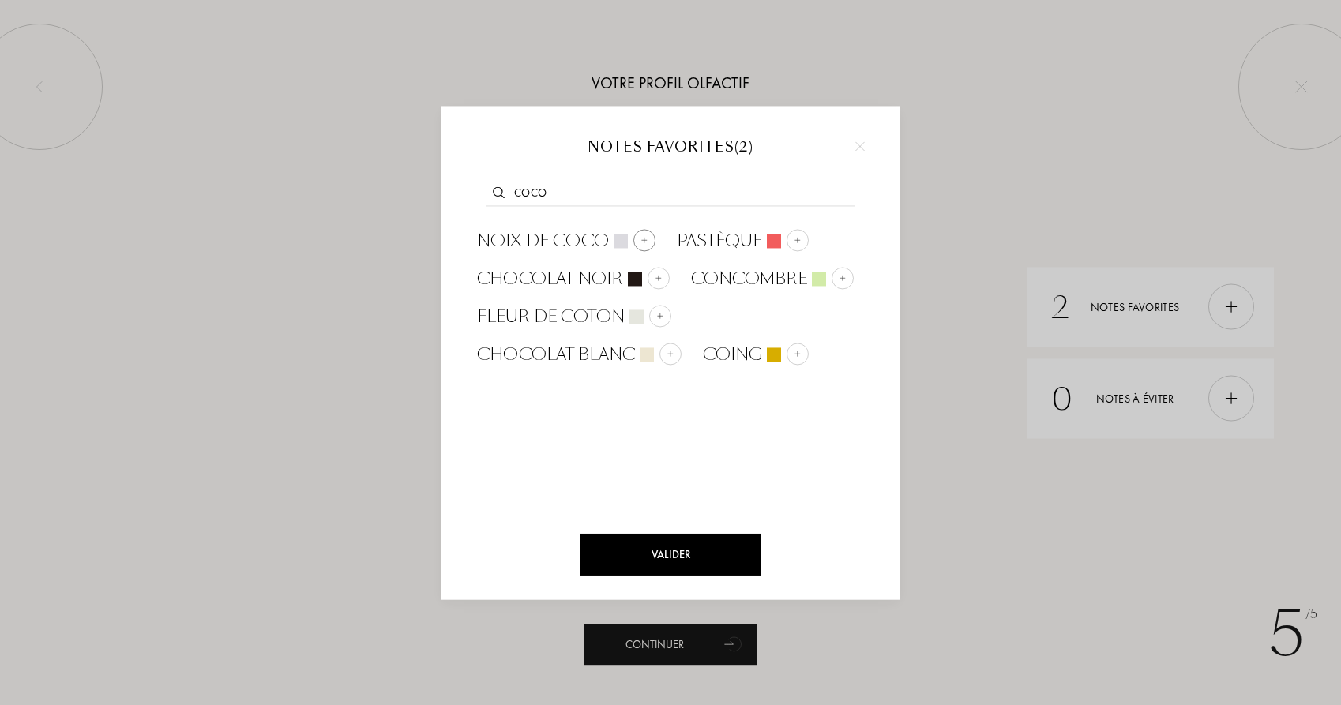
type input "coco"
click at [649, 238] on div at bounding box center [645, 240] width 22 height 22
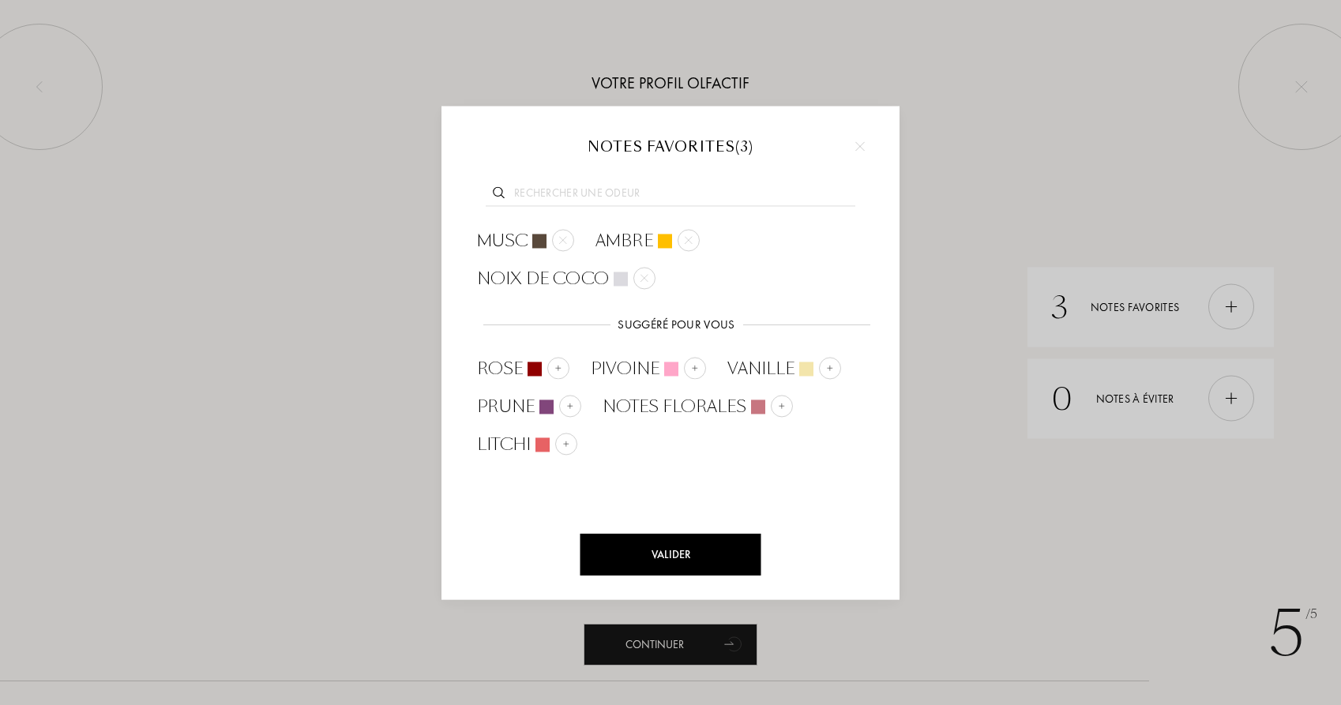
click at [1006, 463] on div at bounding box center [670, 352] width 1341 height 705
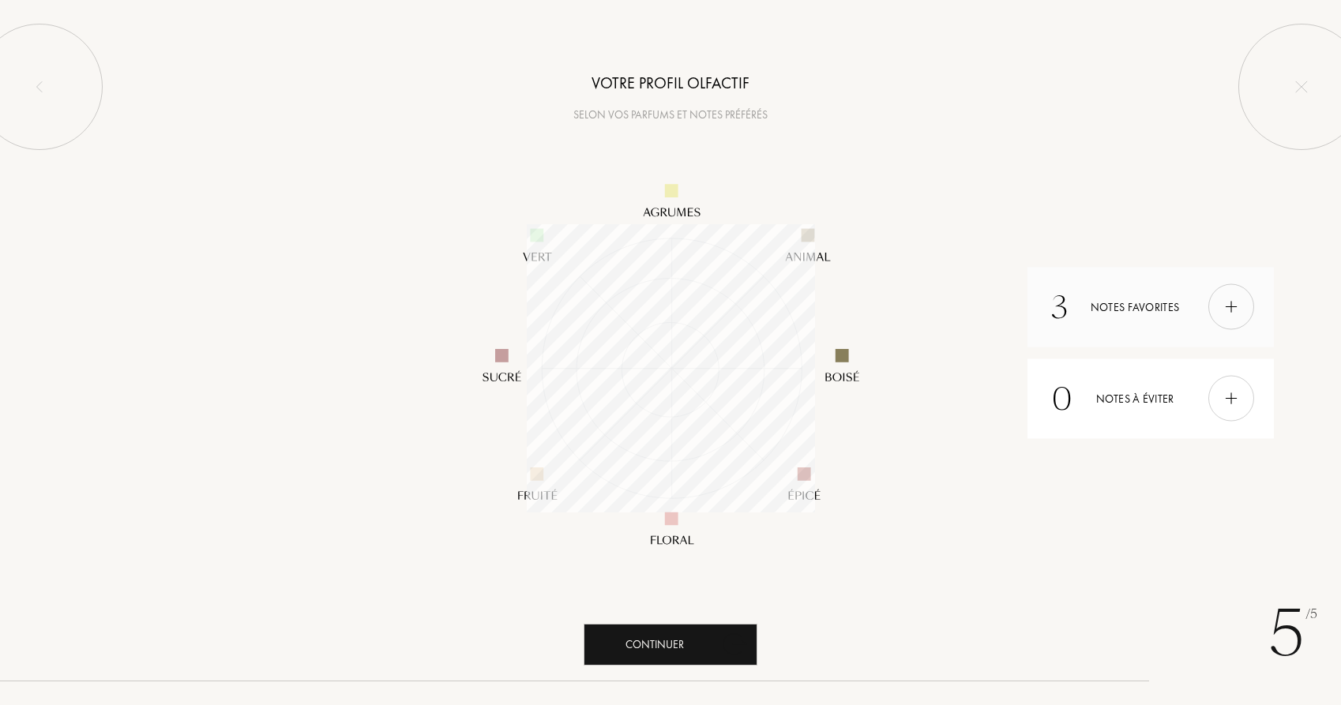
click at [1224, 304] on img at bounding box center [1231, 307] width 17 height 17
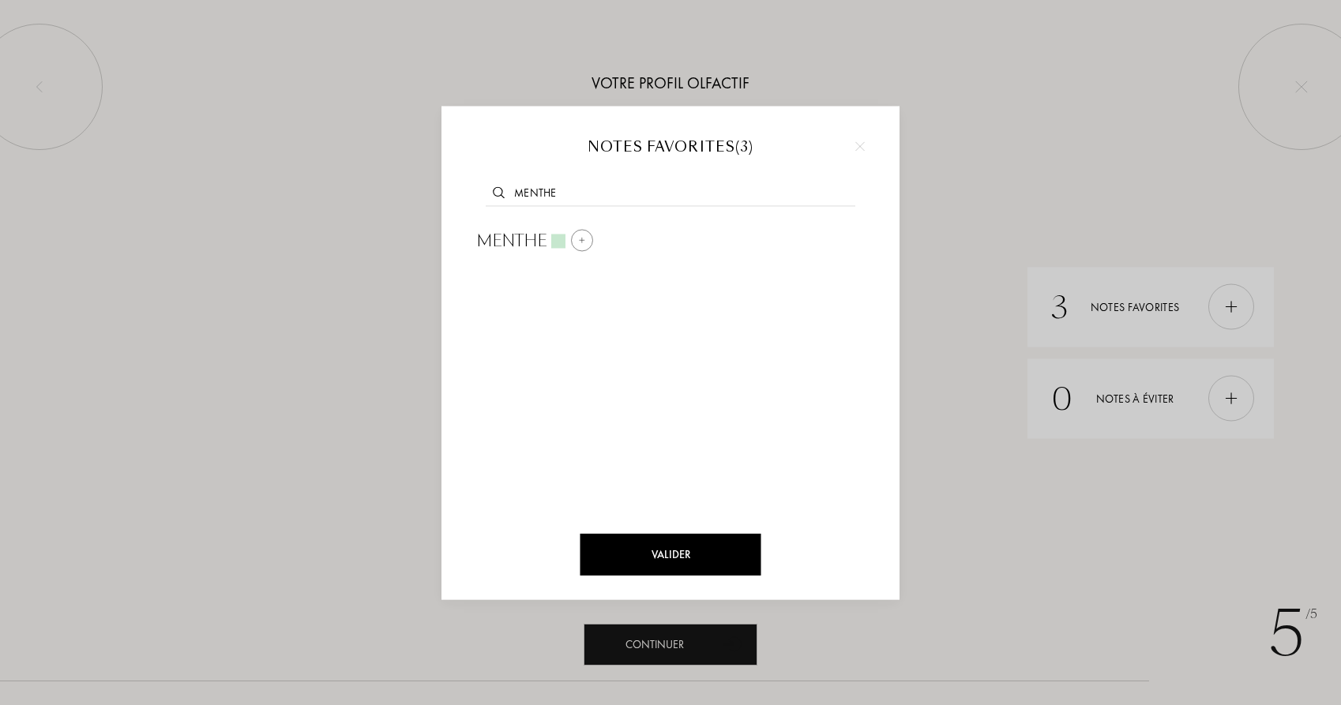
type input "menthe"
click at [576, 240] on div at bounding box center [582, 240] width 22 height 22
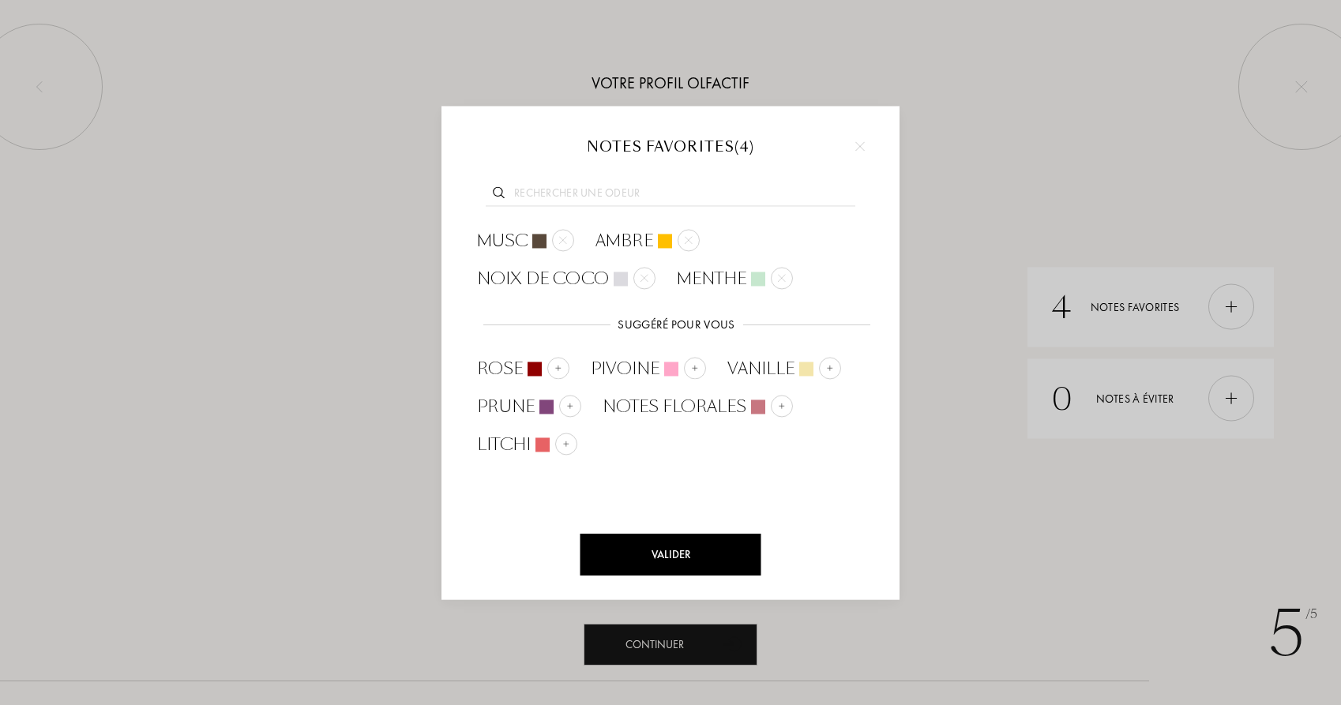
click at [715, 560] on div "Valider" at bounding box center [671, 555] width 181 height 42
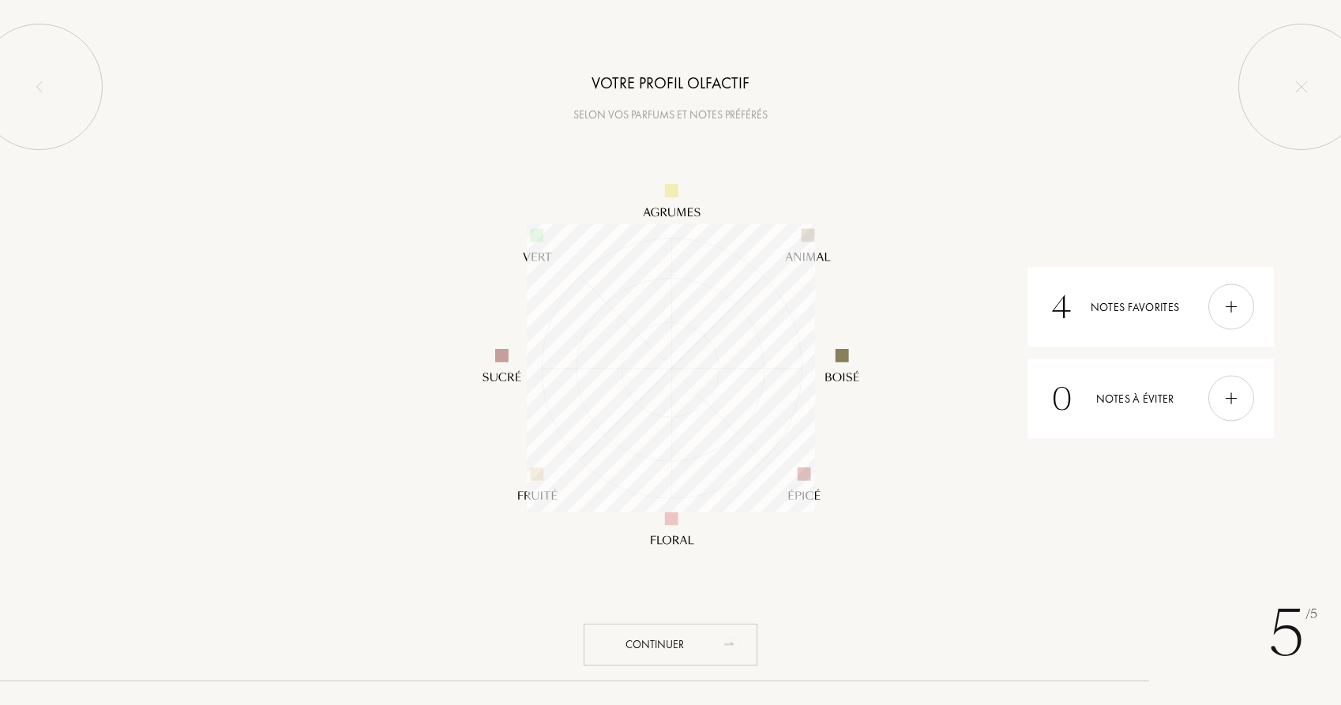
click at [680, 642] on div "Continuer" at bounding box center [671, 645] width 174 height 42
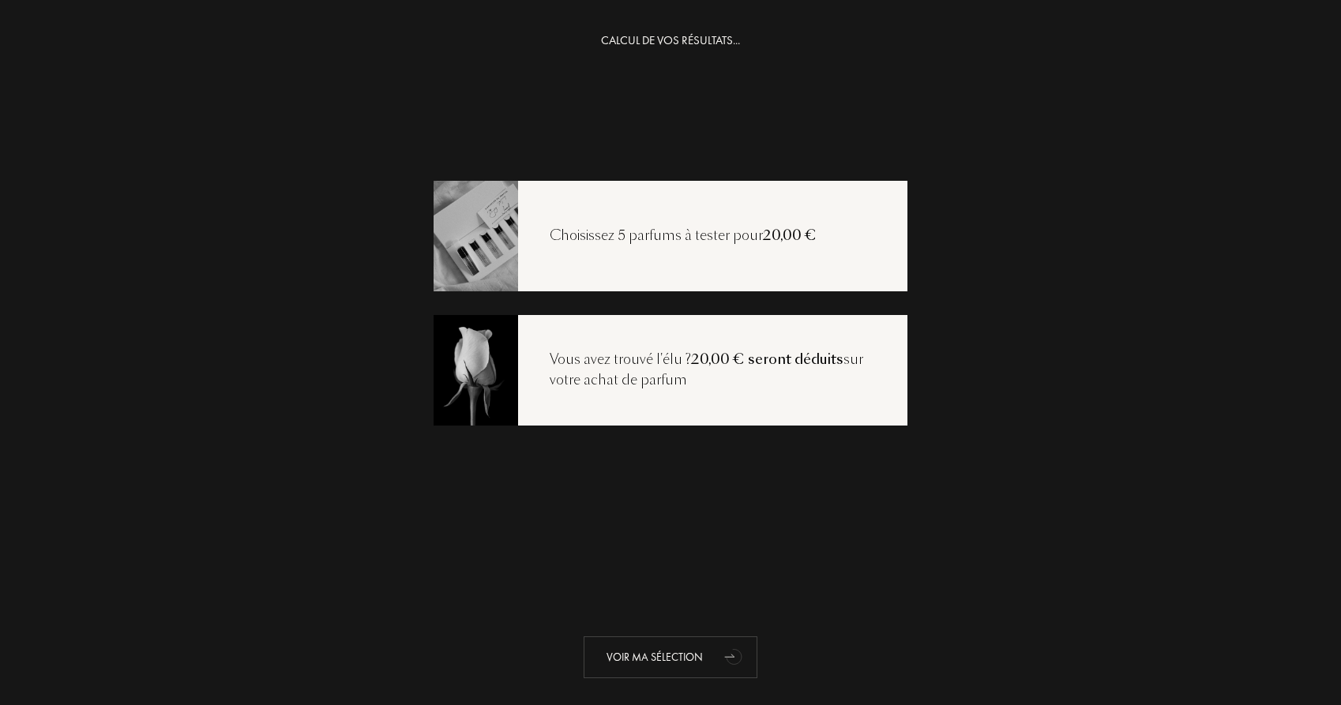
click at [674, 657] on div "Voir ma sélection" at bounding box center [671, 658] width 174 height 42
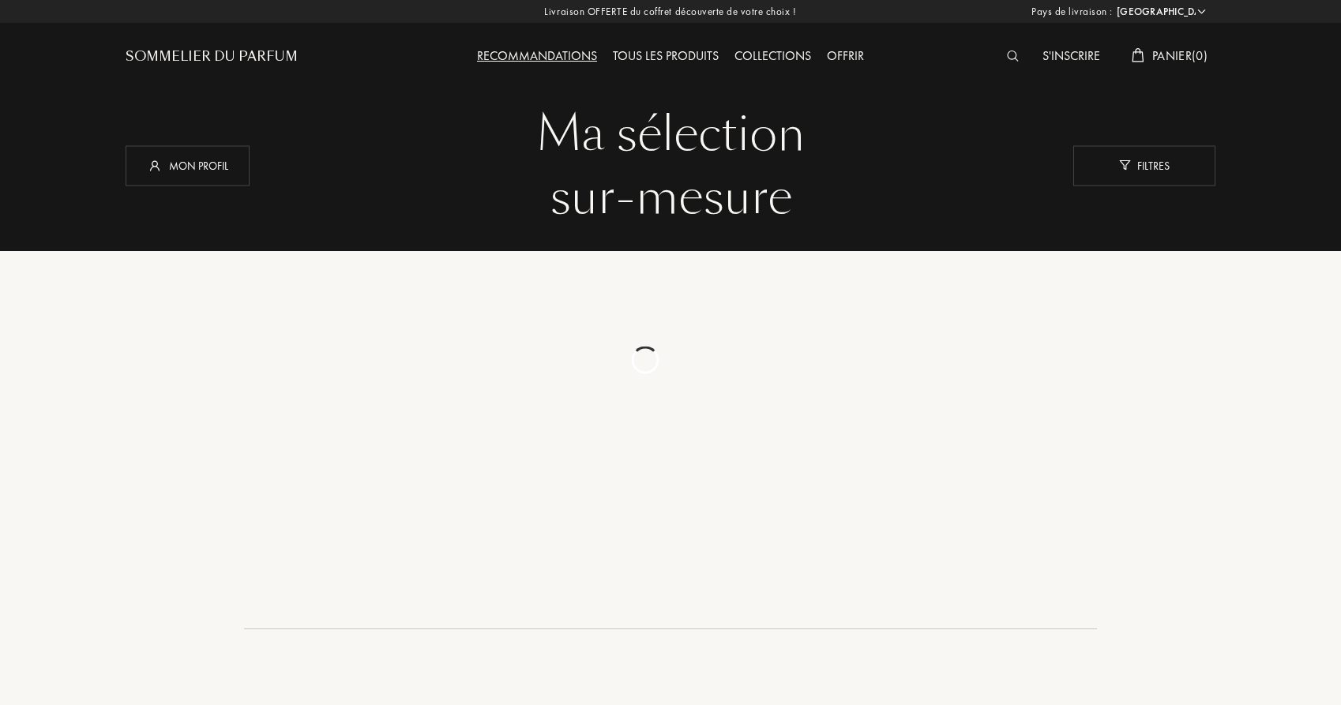
select select "FR"
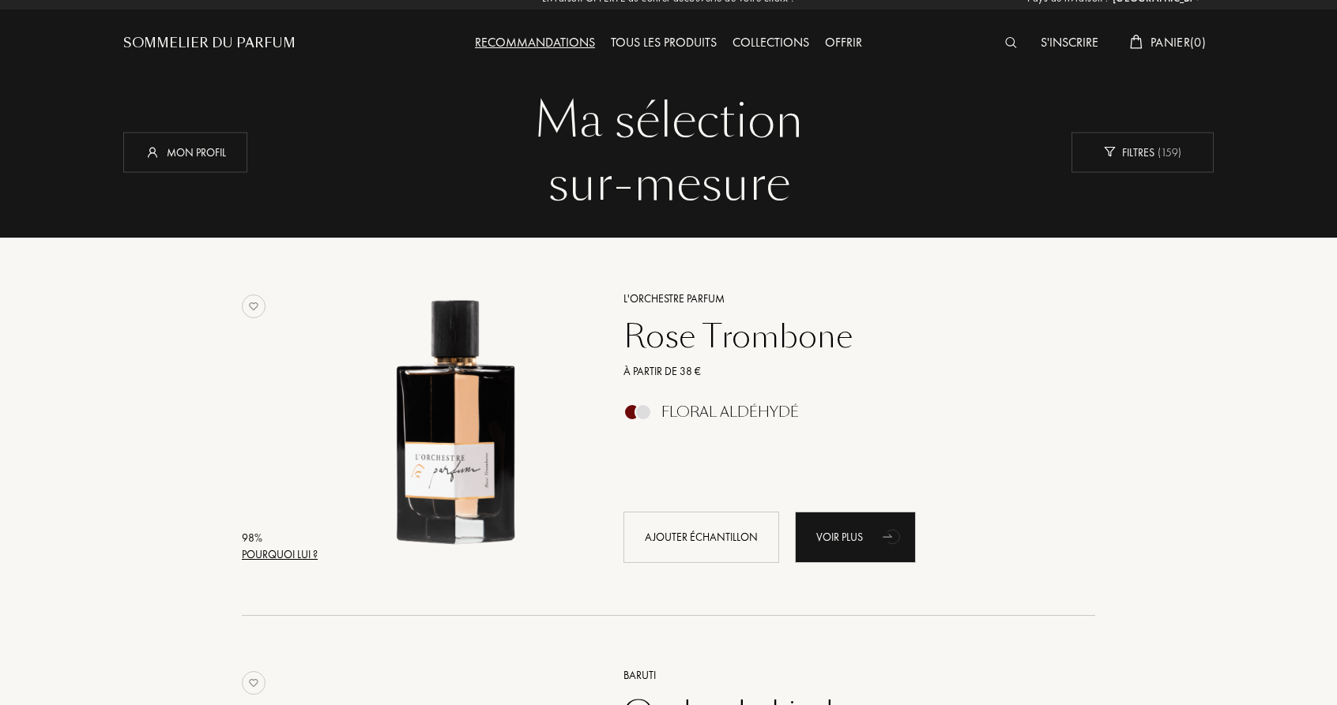
scroll to position [19, 0]
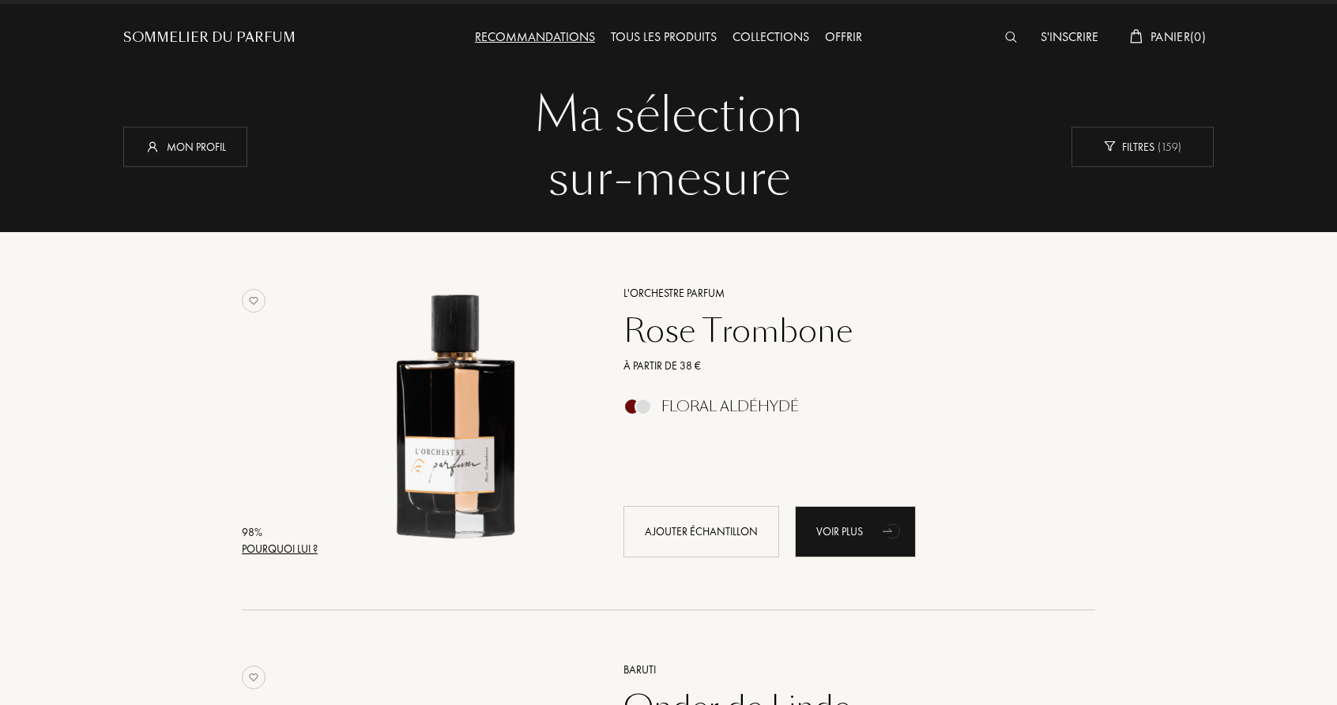
click at [732, 333] on div "Rose Trombone" at bounding box center [841, 331] width 461 height 38
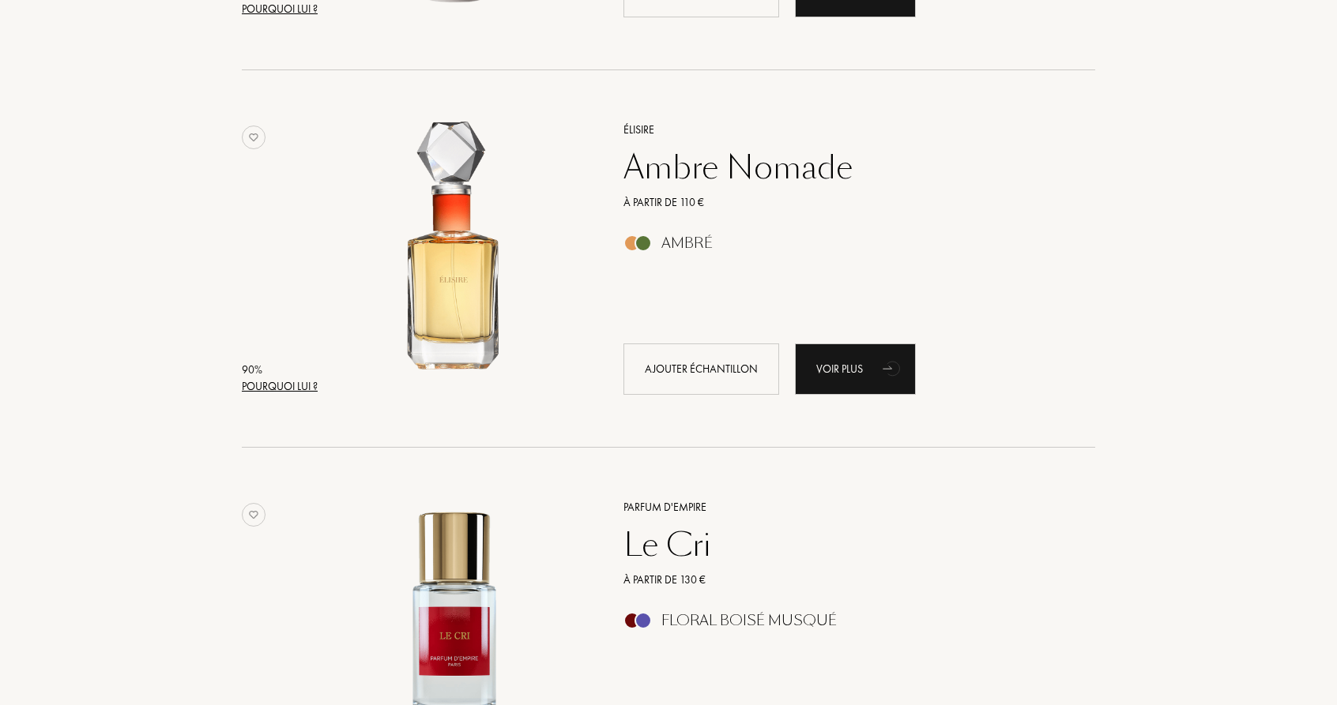
scroll to position [1270, 0]
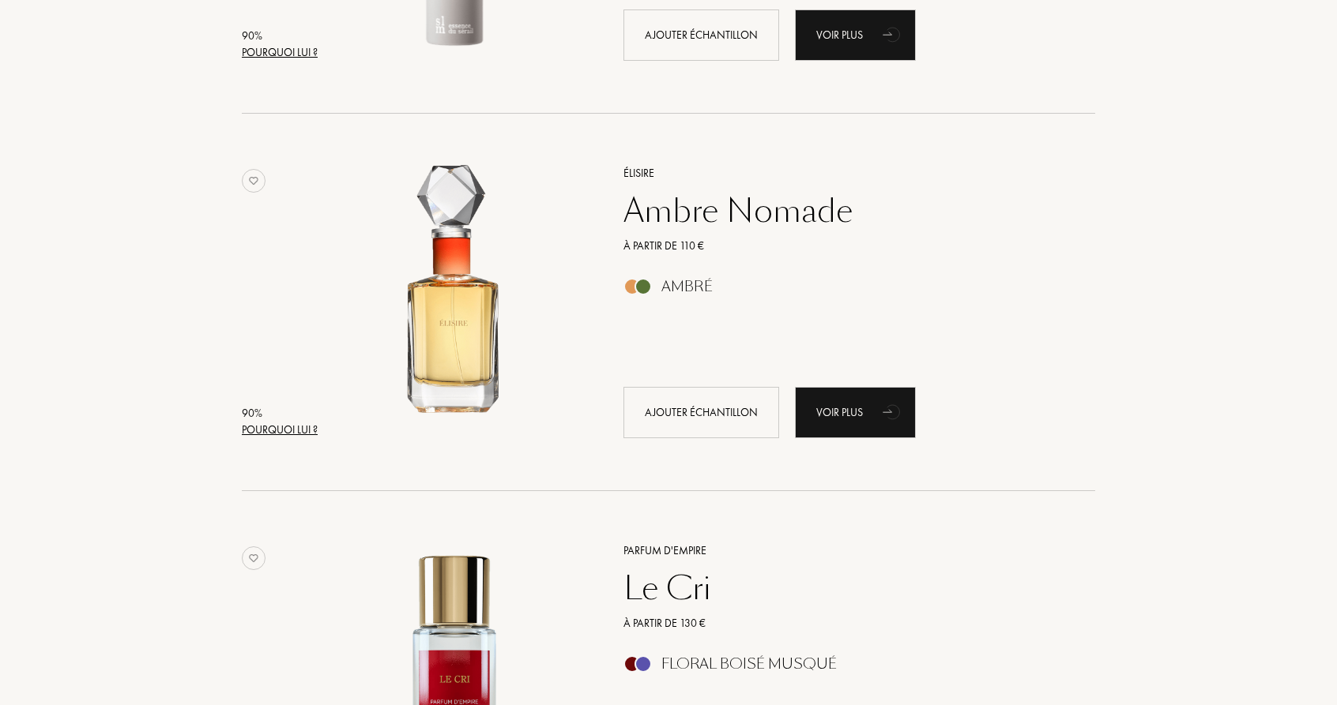
click at [694, 209] on div "Ambre Nomade" at bounding box center [841, 211] width 461 height 38
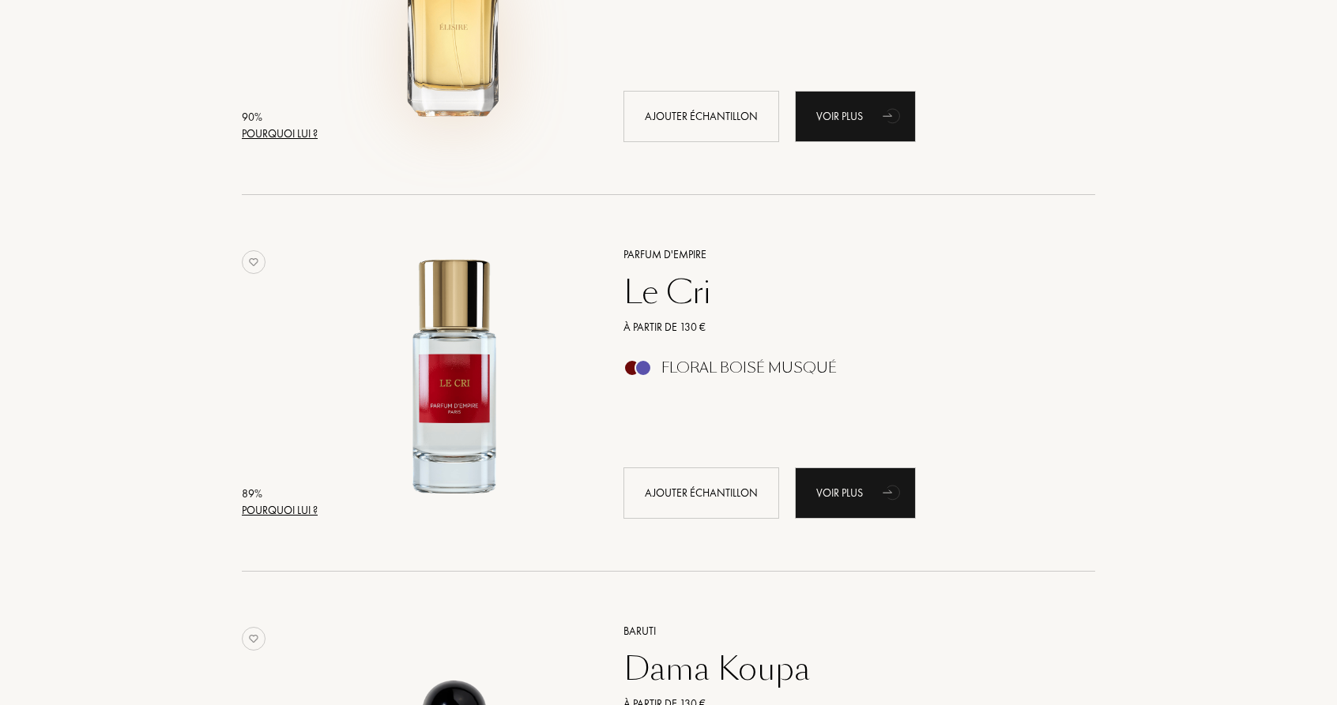
scroll to position [1599, 0]
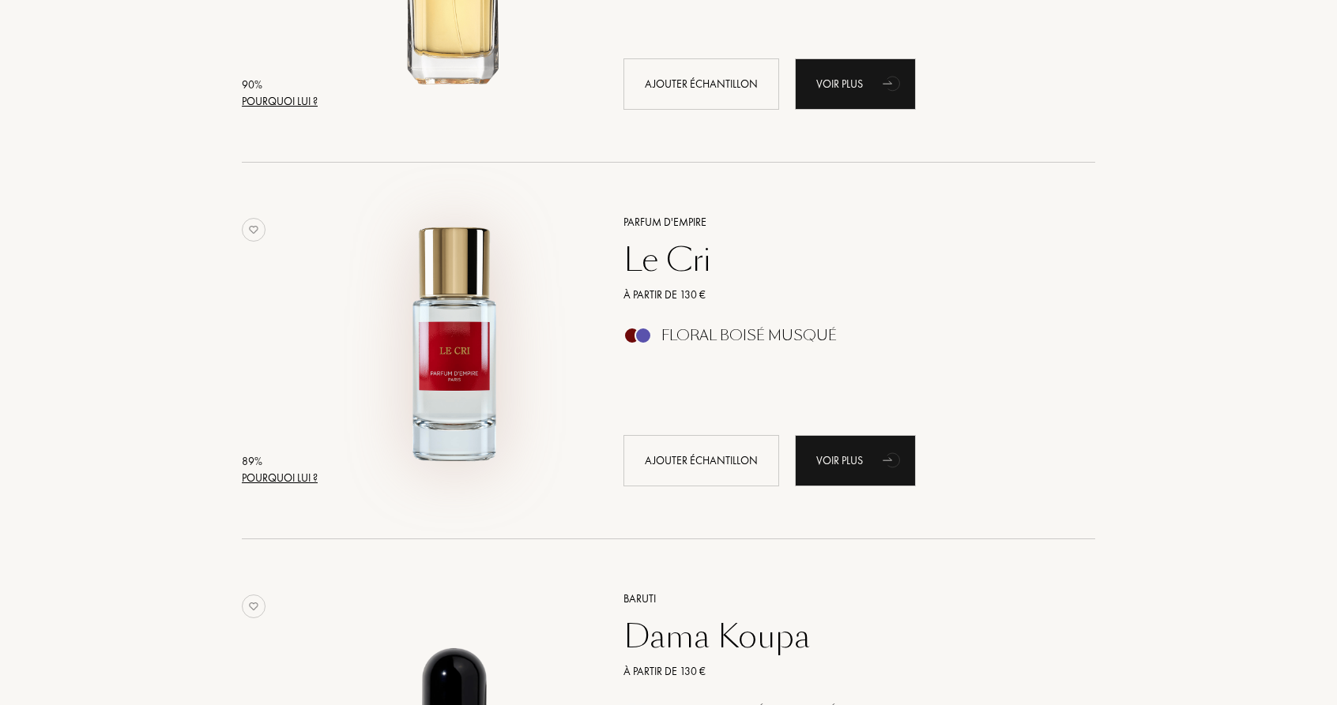
click at [464, 371] on img at bounding box center [454, 343] width 263 height 263
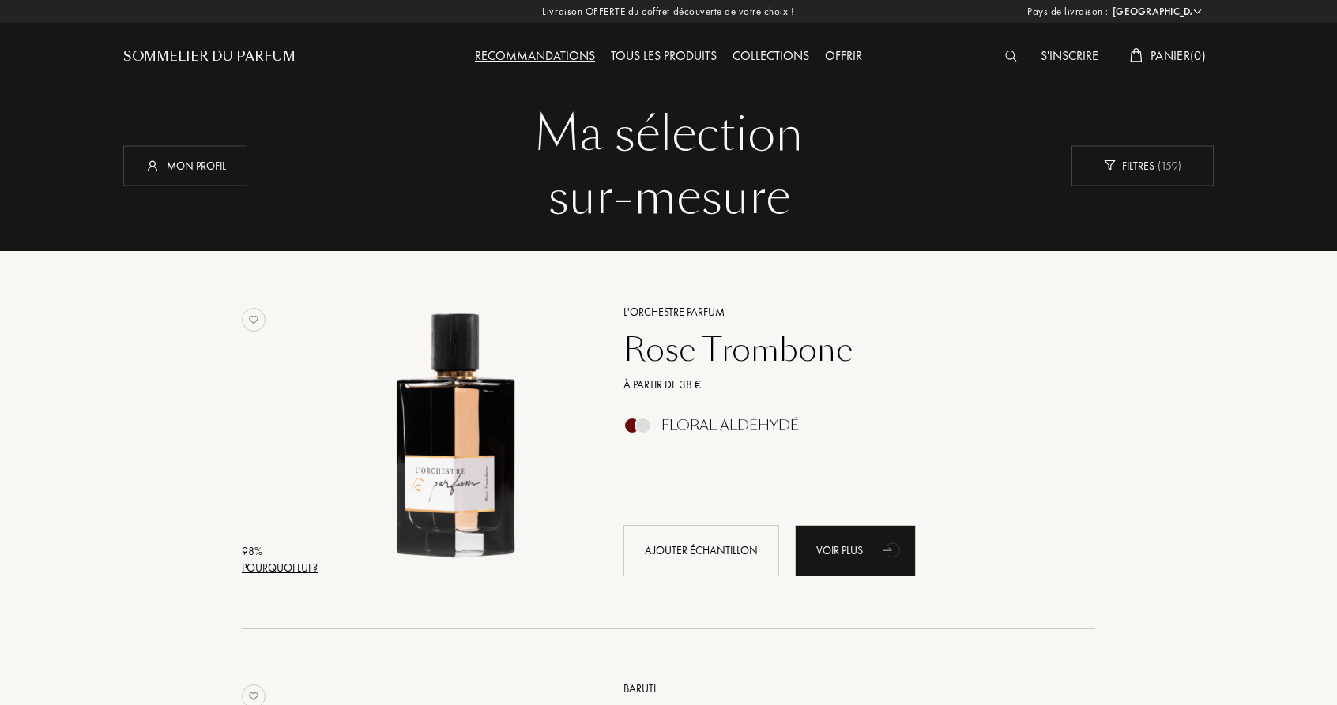
scroll to position [0, 0]
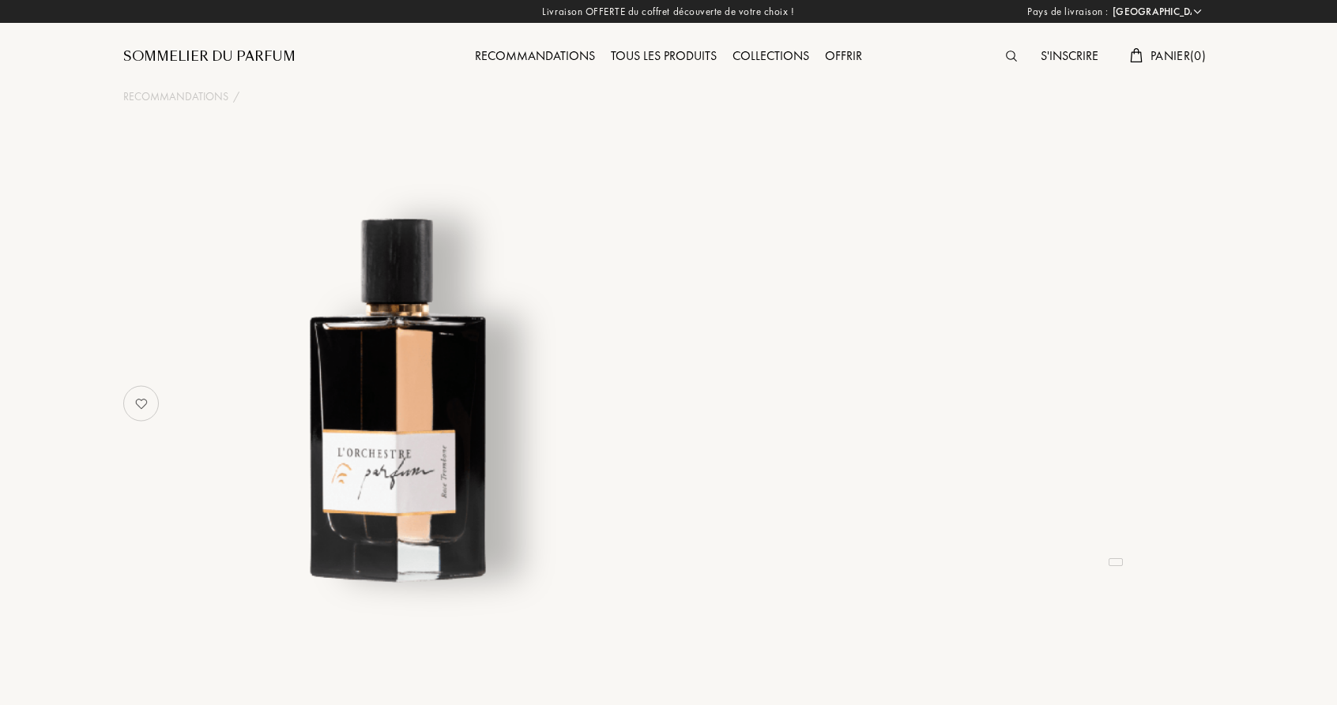
select select "FR"
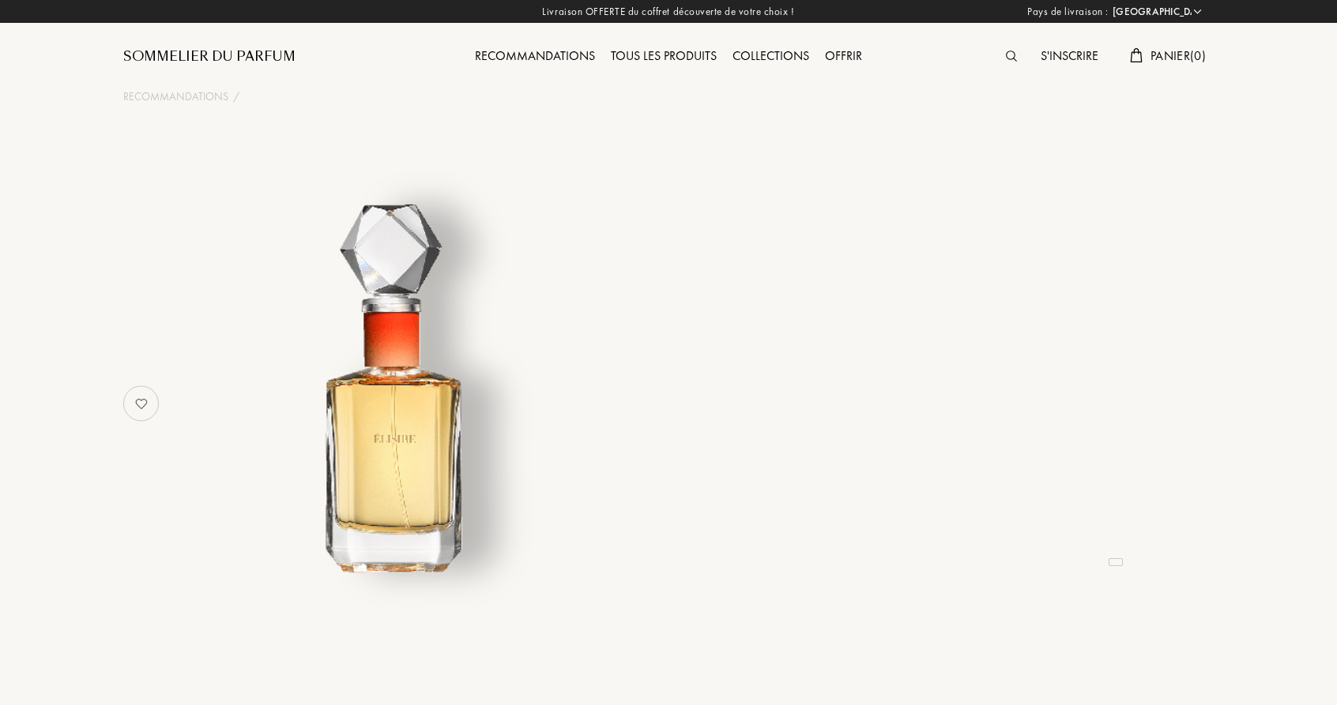
select select "FR"
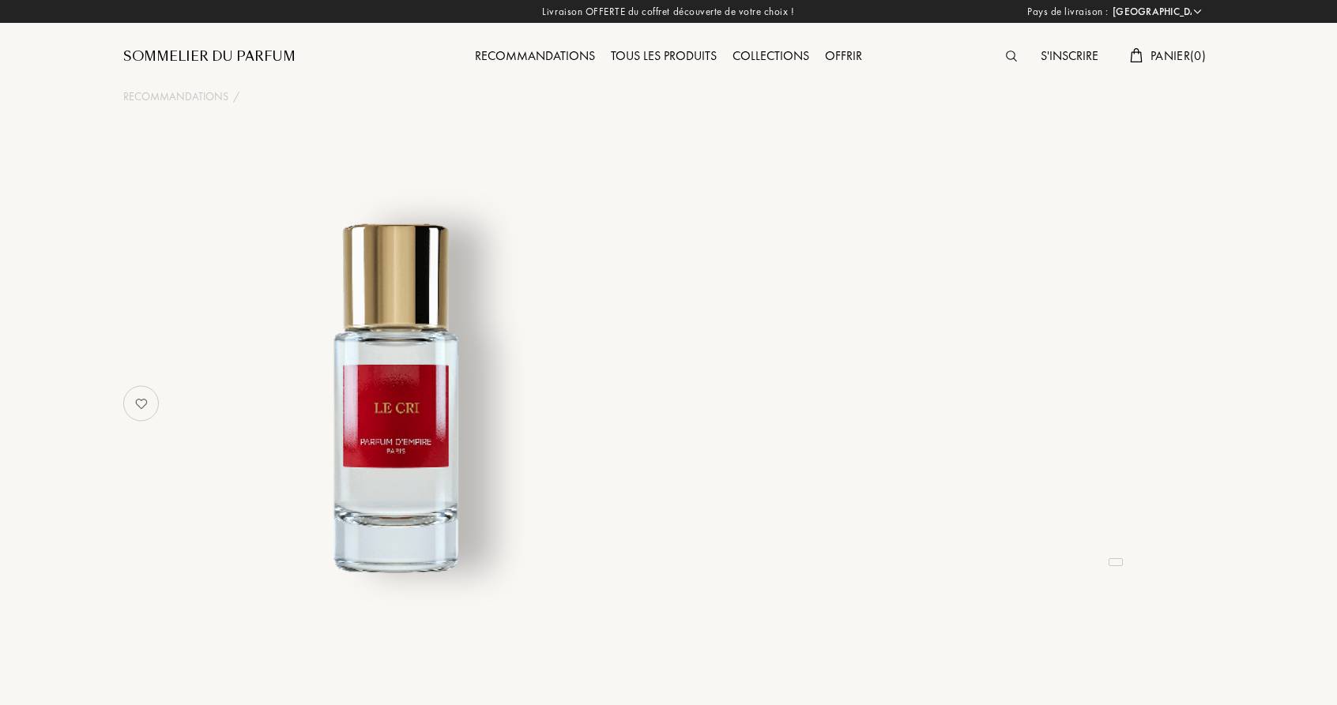
select select "FR"
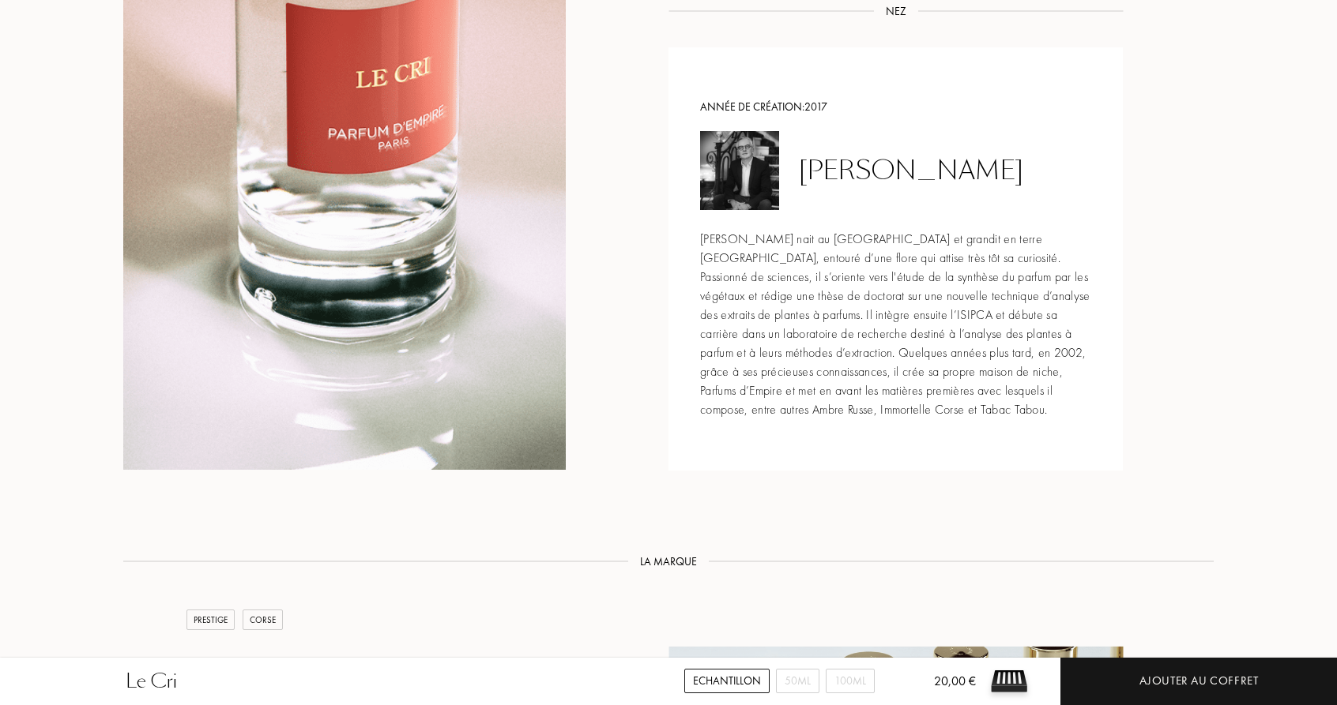
scroll to position [2071, 0]
